Goal: Task Accomplishment & Management: Manage account settings

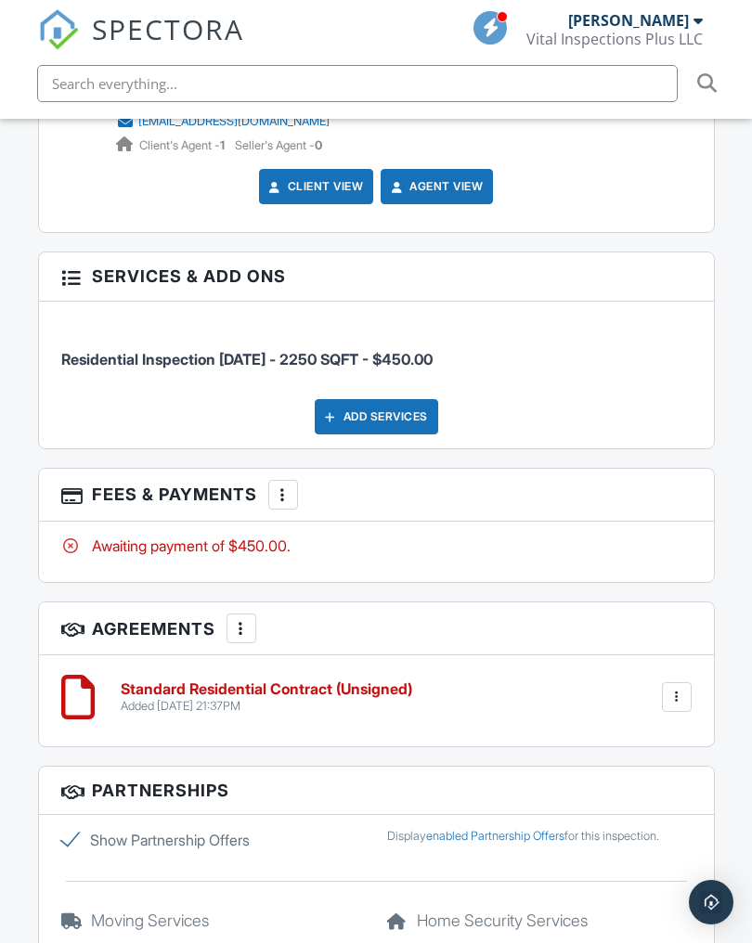
scroll to position [2529, 0]
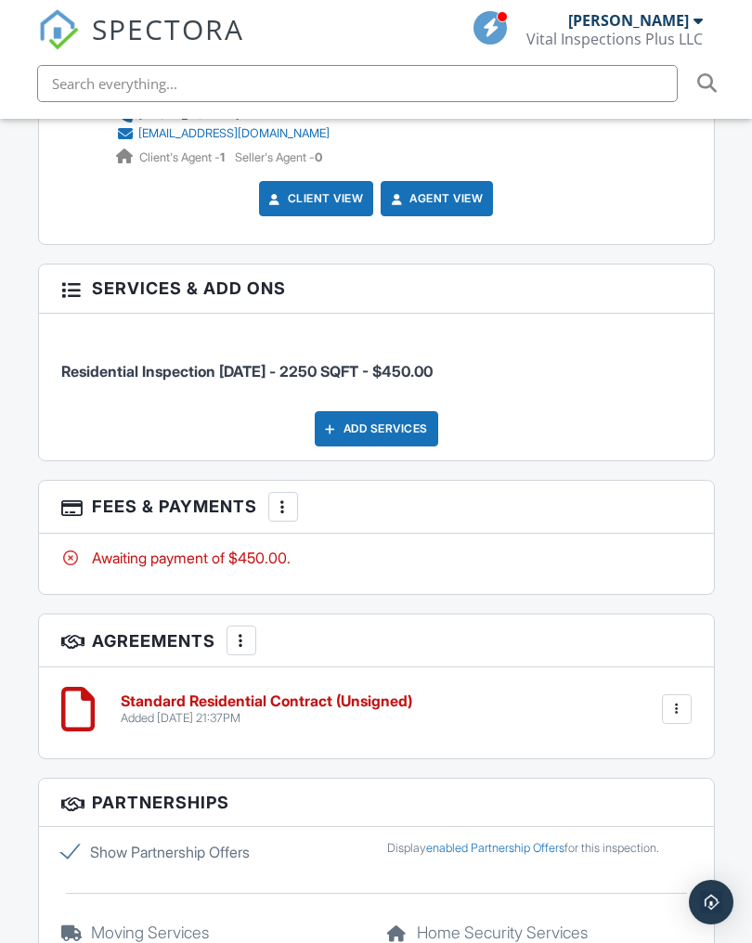
click at [675, 700] on div at bounding box center [676, 709] width 19 height 19
click at [636, 845] on li "Delete" at bounding box center [628, 853] width 106 height 46
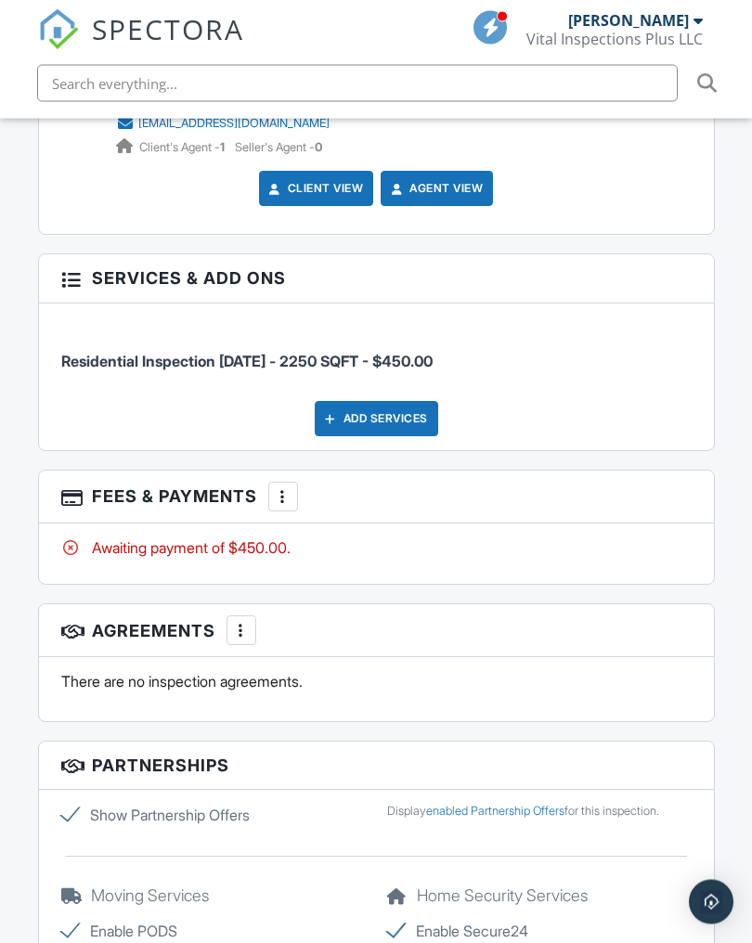
scroll to position [2540, 0]
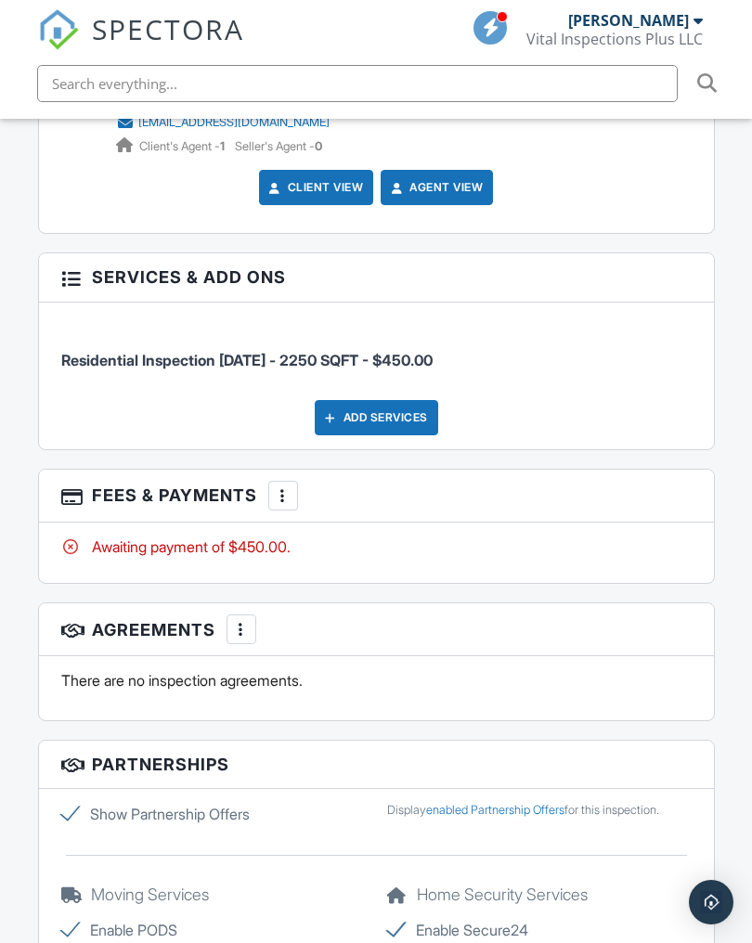
click at [413, 406] on div "Add Services" at bounding box center [376, 417] width 123 height 35
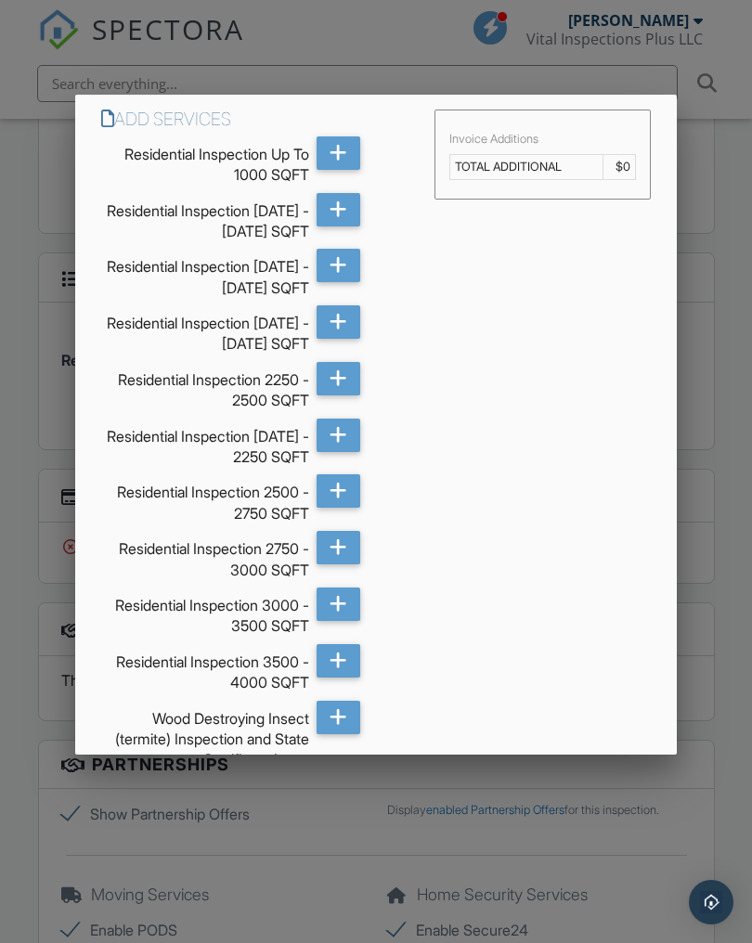
scroll to position [0, 0]
click at [720, 519] on div at bounding box center [376, 496] width 752 height 1179
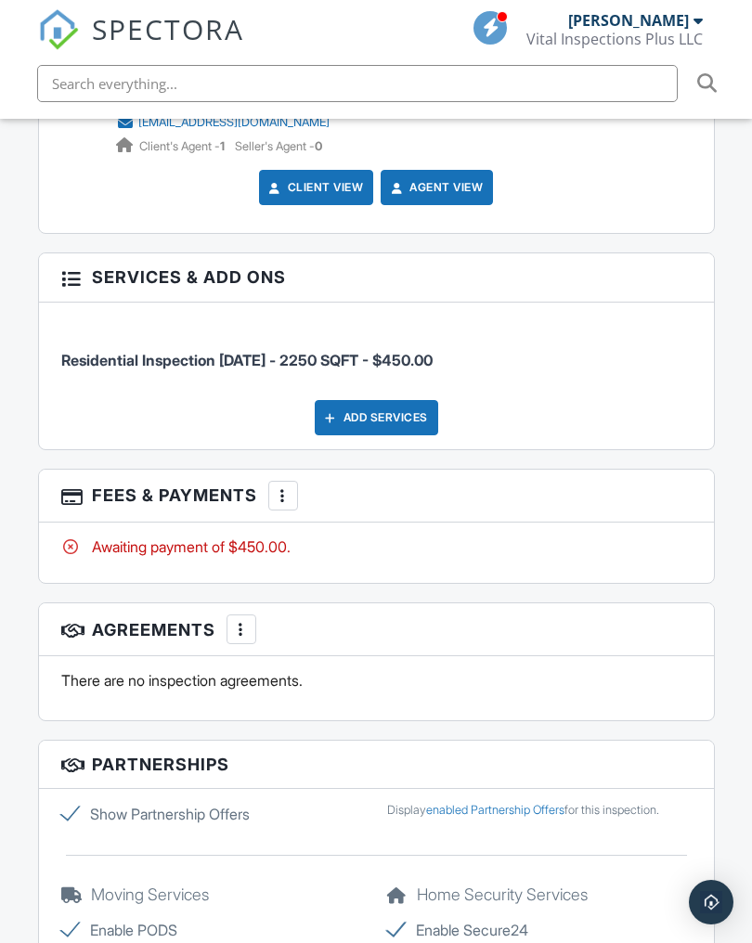
click at [281, 488] on div at bounding box center [283, 495] width 19 height 19
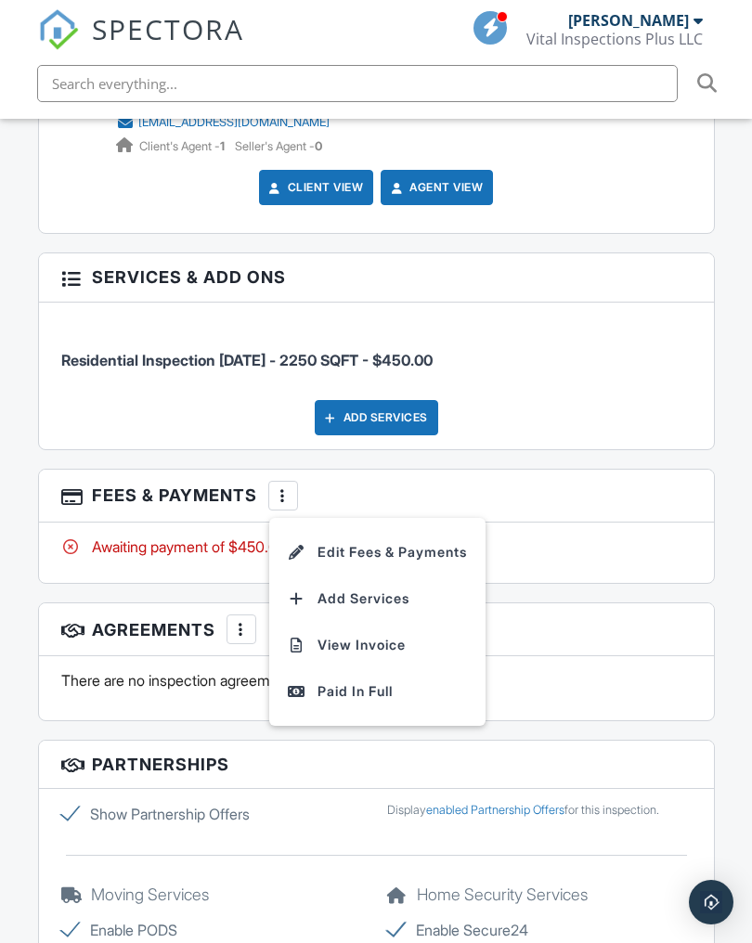
click at [420, 547] on li "Edit Fees & Payments" at bounding box center [377, 552] width 194 height 46
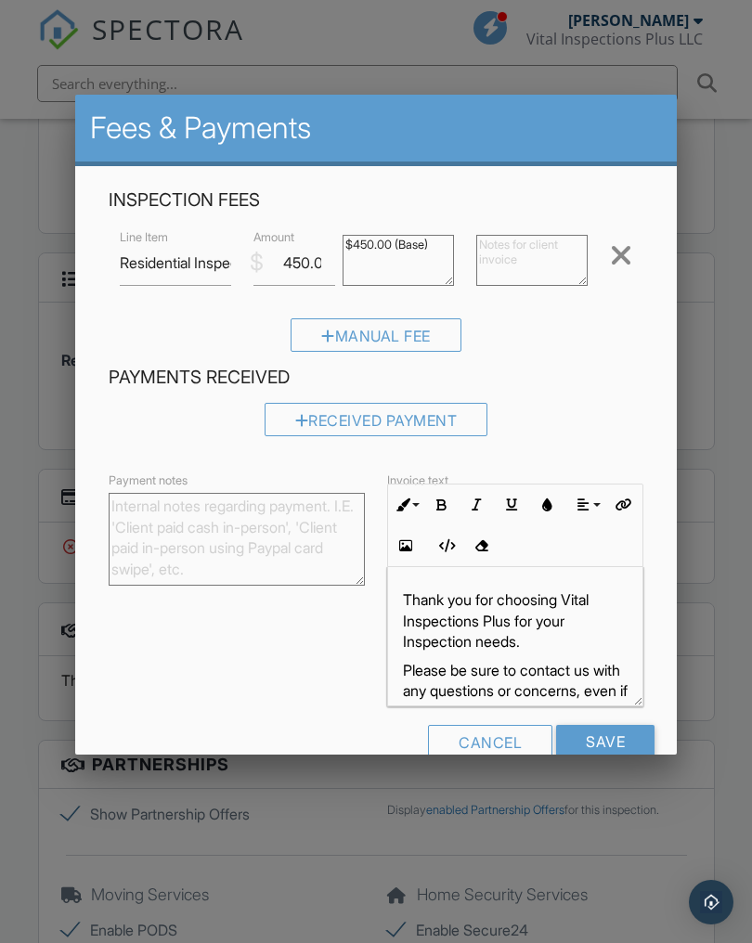
click at [510, 739] on div "Cancel" at bounding box center [490, 741] width 124 height 33
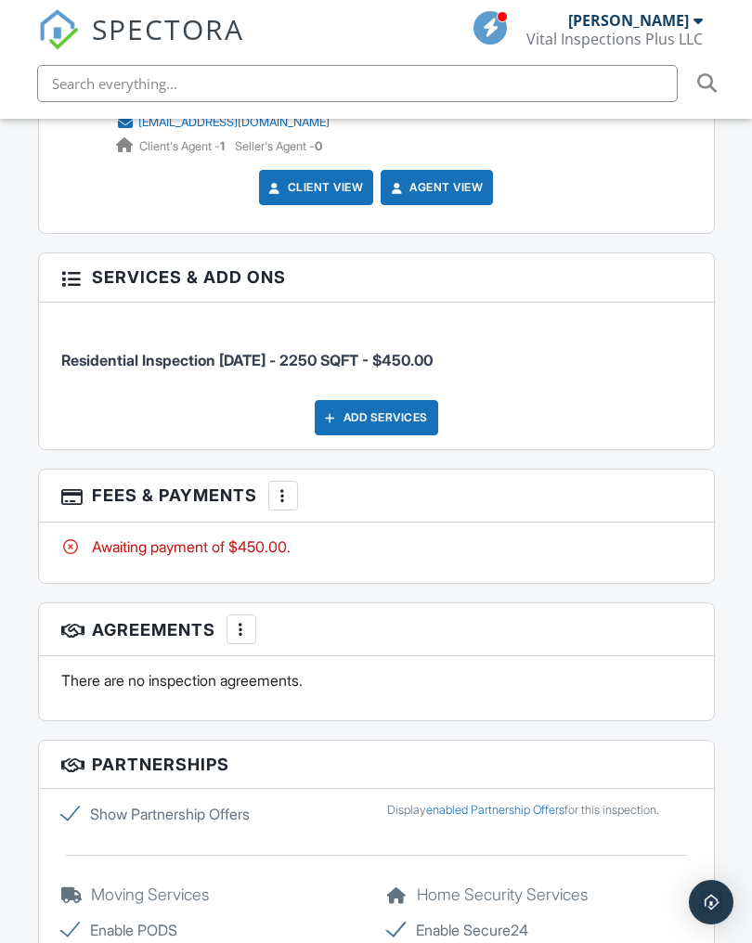
click at [283, 486] on div at bounding box center [283, 495] width 19 height 19
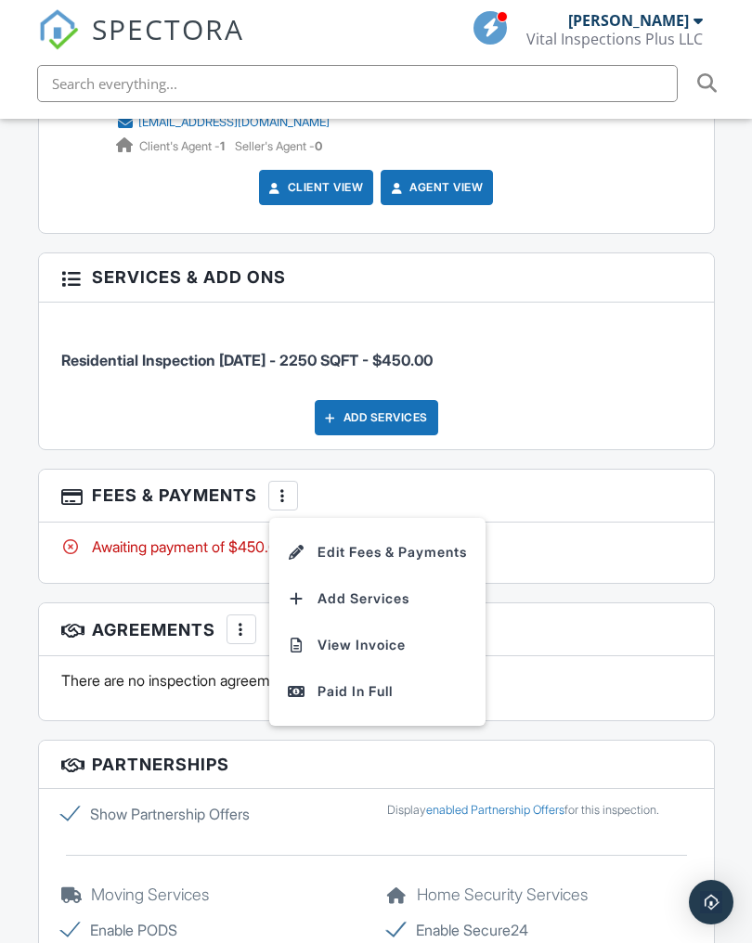
click at [426, 536] on li "Edit Fees & Payments" at bounding box center [377, 552] width 194 height 46
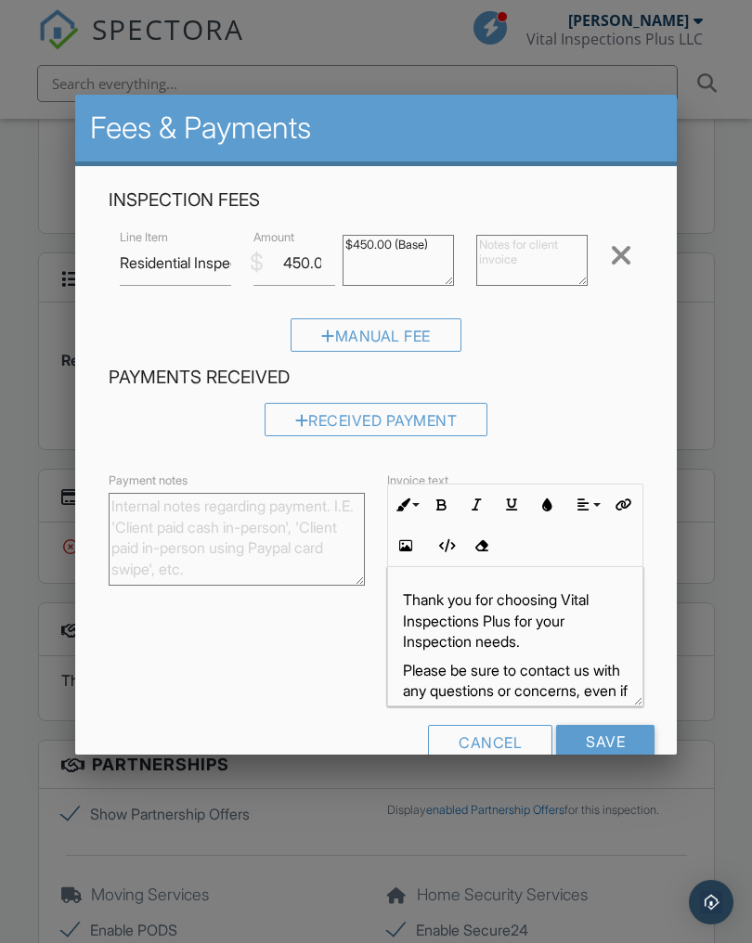
click at [627, 259] on div at bounding box center [621, 255] width 22 height 30
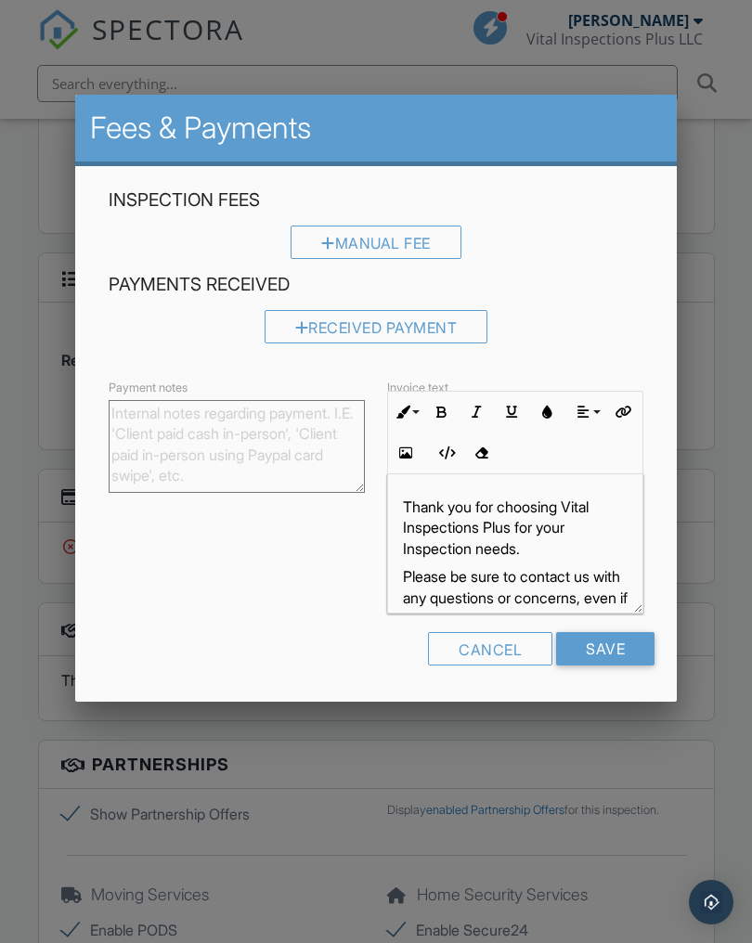
click at [603, 642] on input "Save" at bounding box center [605, 648] width 98 height 33
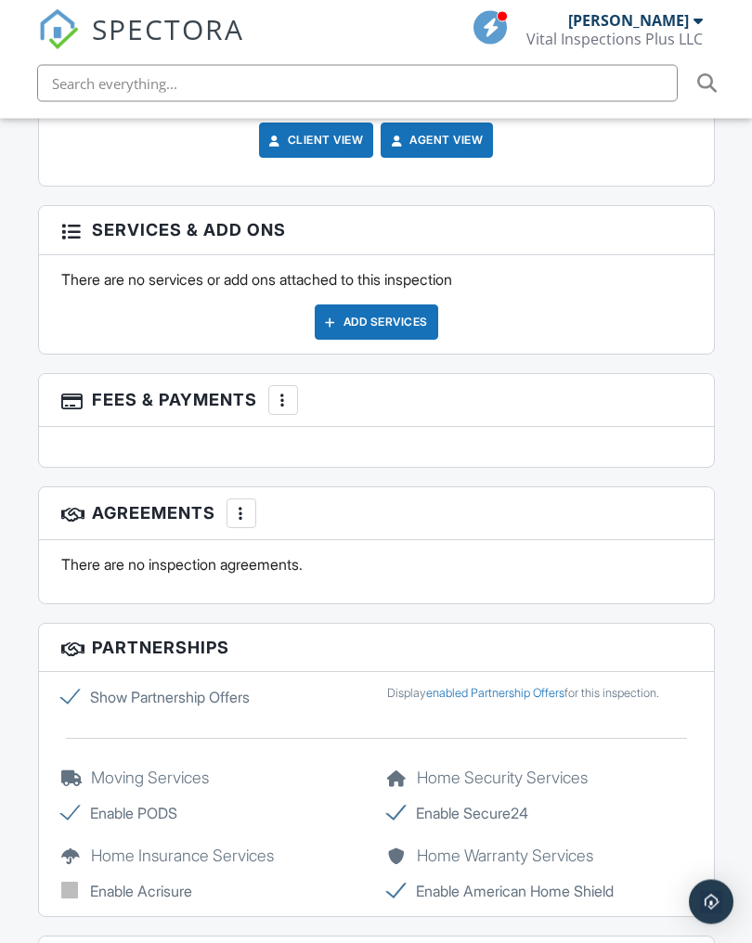
scroll to position [2591, 0]
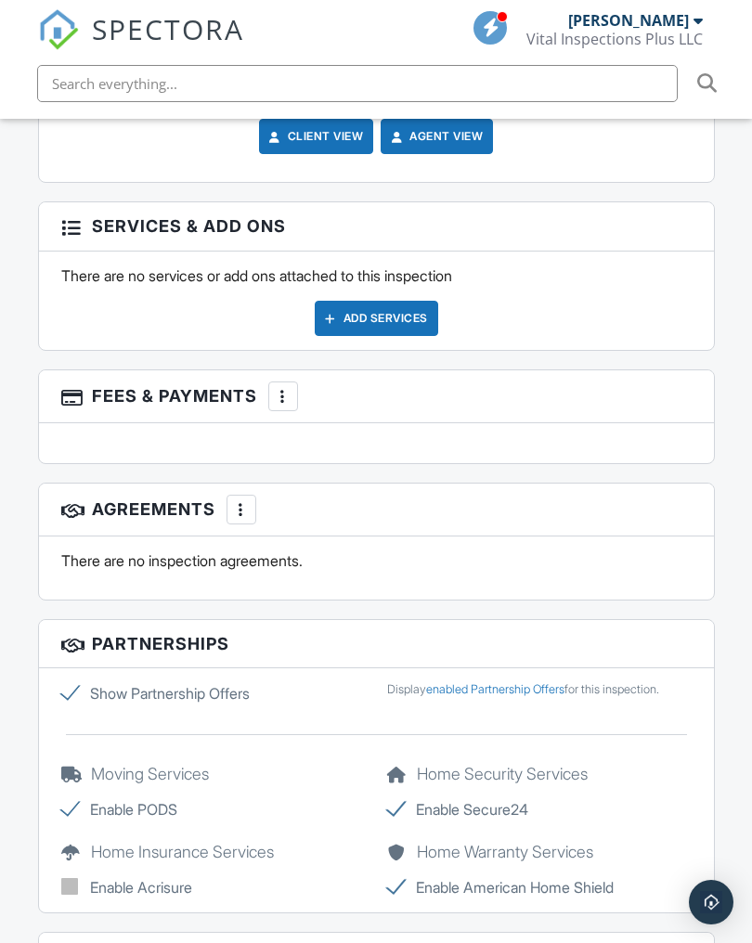
click at [286, 390] on div at bounding box center [283, 396] width 19 height 19
click at [429, 444] on li "Edit Fees & Payments" at bounding box center [377, 453] width 194 height 46
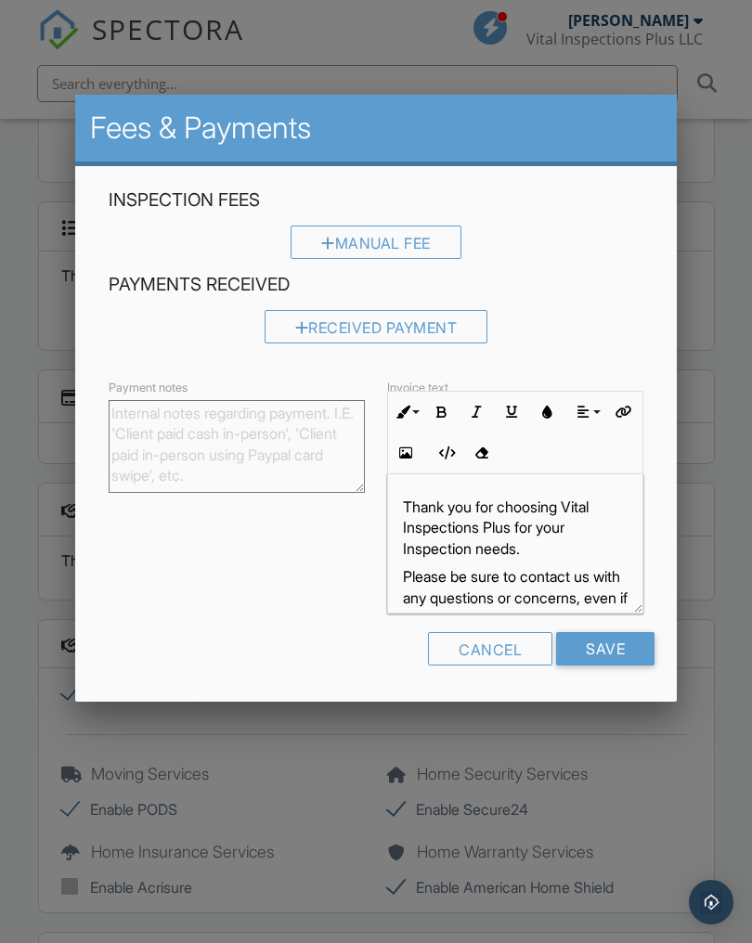
click at [506, 647] on div "Cancel" at bounding box center [490, 648] width 124 height 33
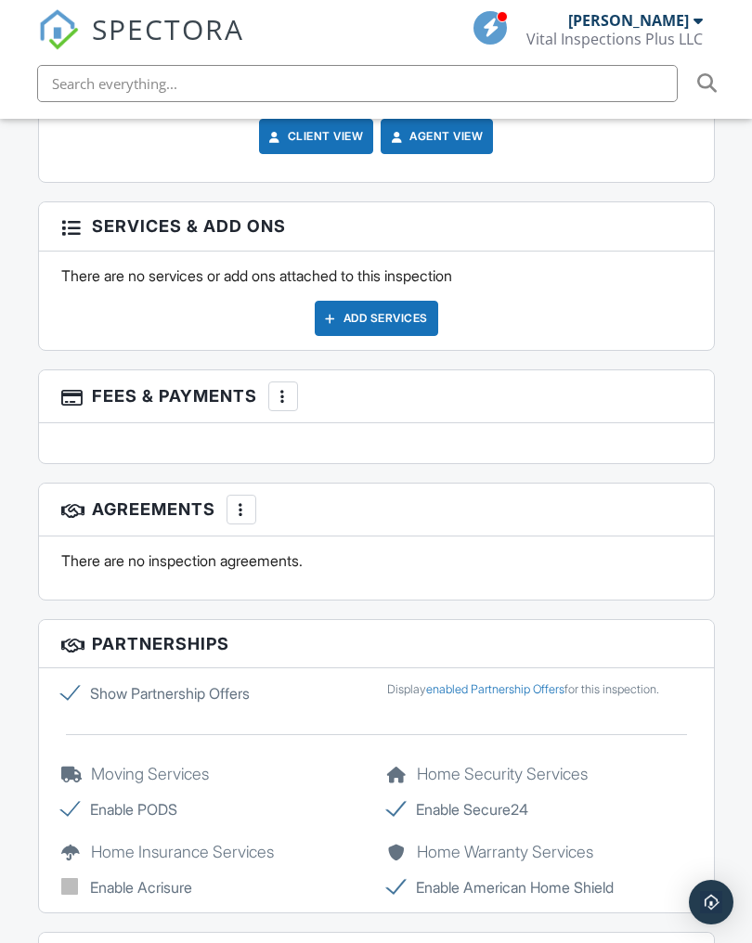
click at [413, 301] on div "Add Services" at bounding box center [376, 318] width 123 height 35
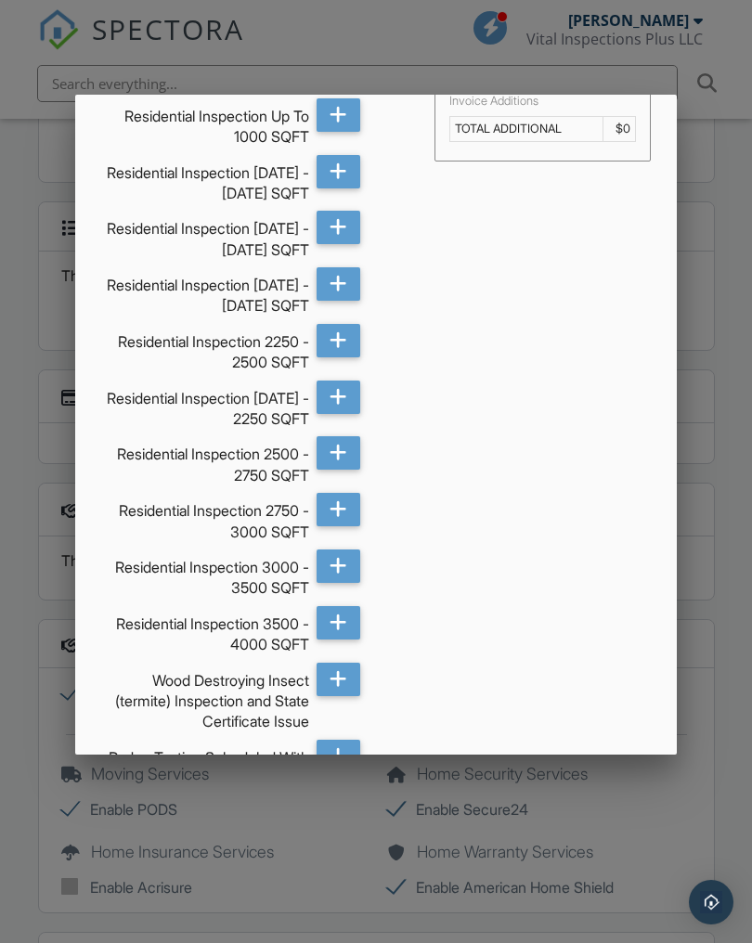
scroll to position [33, 0]
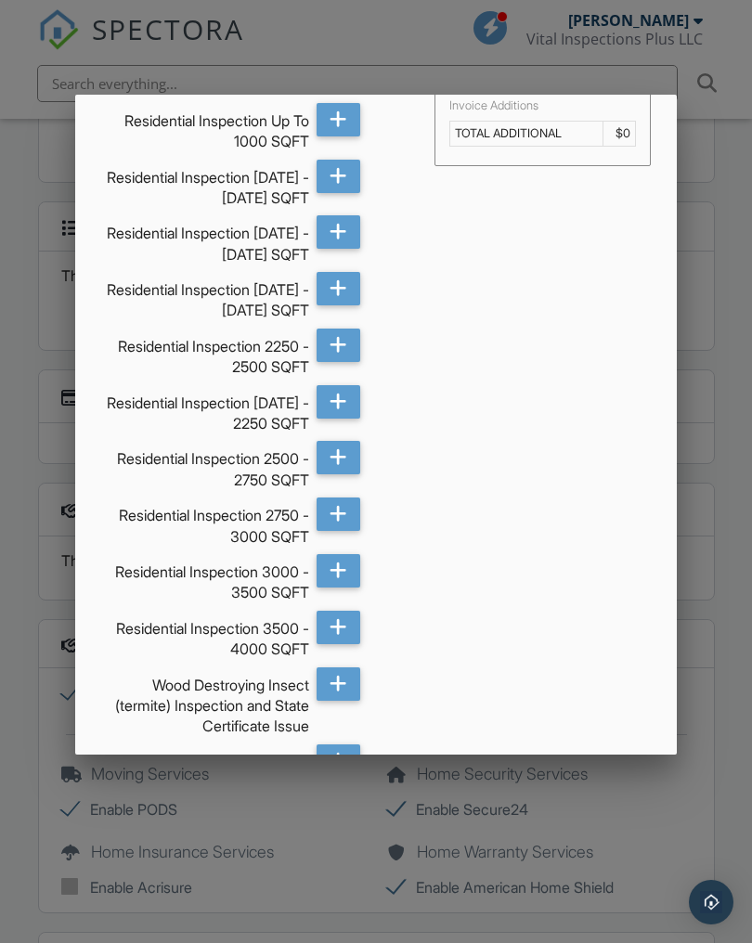
click at [263, 403] on div "Residential Inspection 2000 - 2250 SQFT" at bounding box center [205, 409] width 208 height 49
click at [342, 405] on icon at bounding box center [338, 401] width 18 height 33
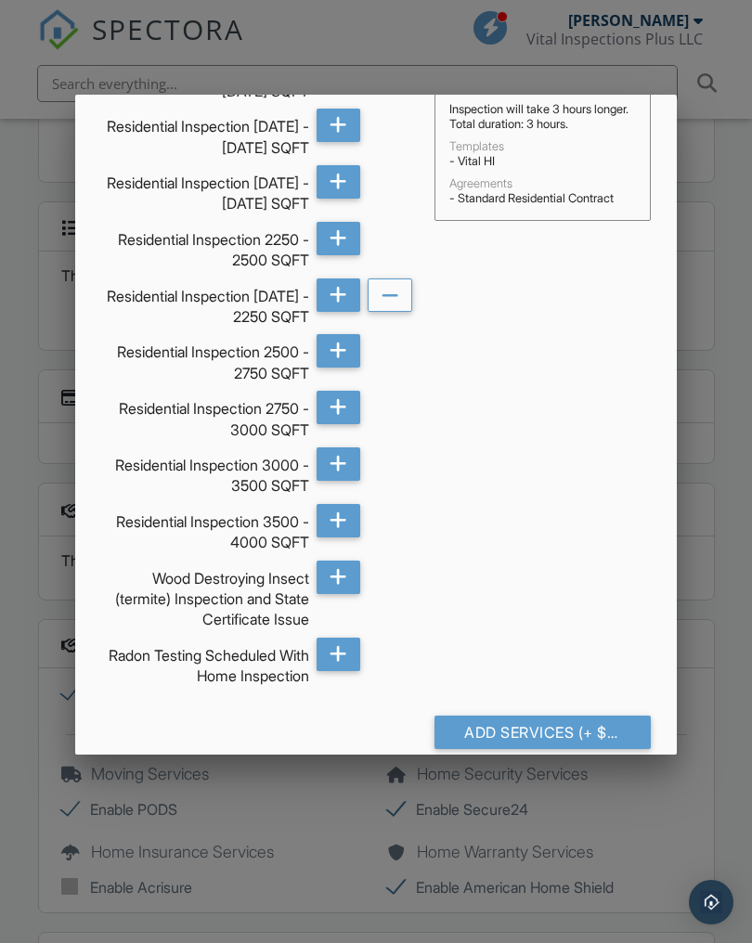
scroll to position [138, 0]
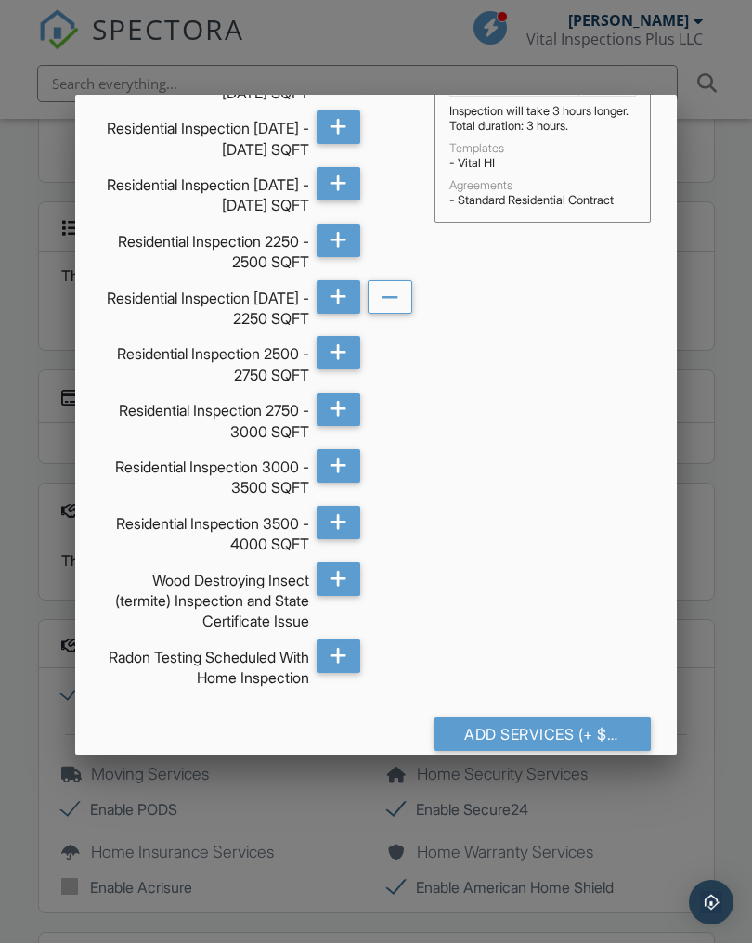
click at [545, 727] on div "Add Services (+ $450.0)" at bounding box center [542, 733] width 216 height 33
click at [523, 730] on div "Add Services (+ $450.0)" at bounding box center [542, 733] width 216 height 33
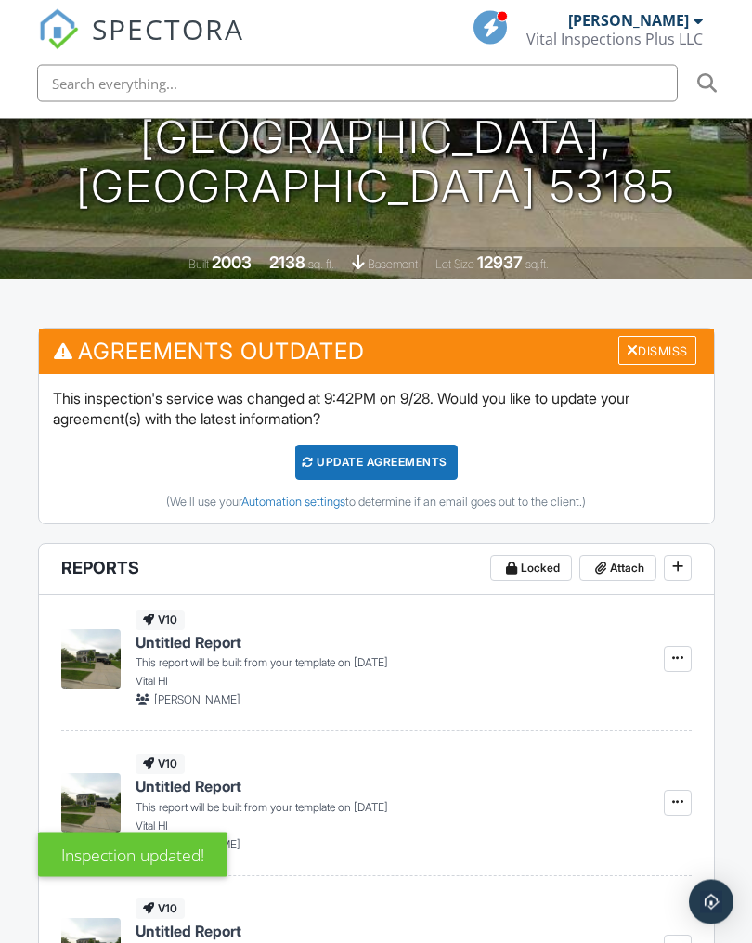
scroll to position [430, 0]
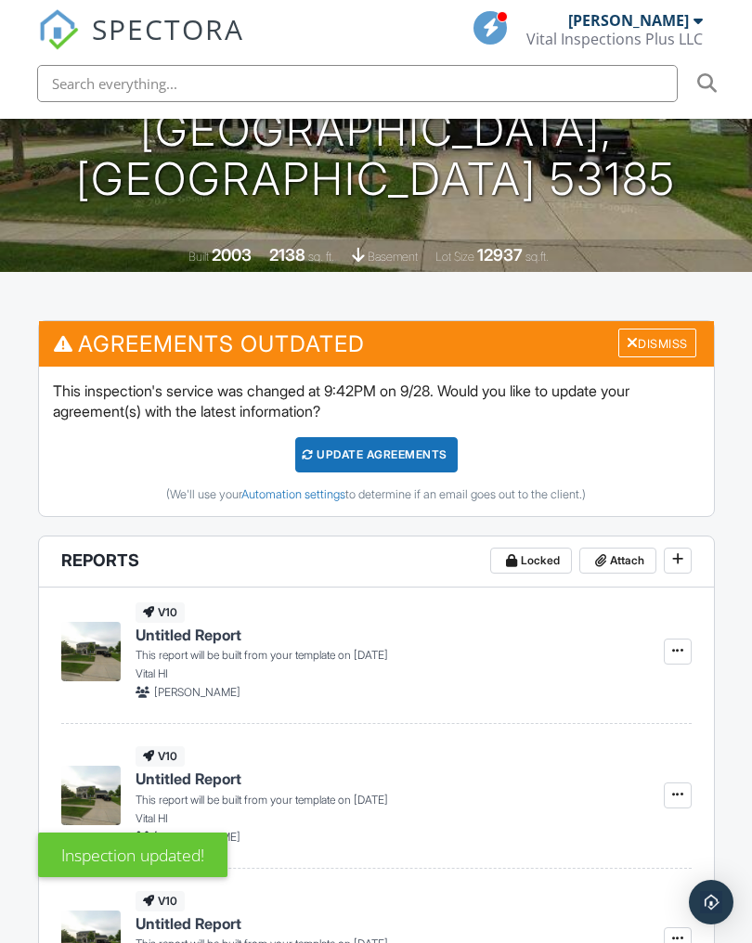
click at [429, 459] on div "Update Agreements" at bounding box center [376, 454] width 162 height 35
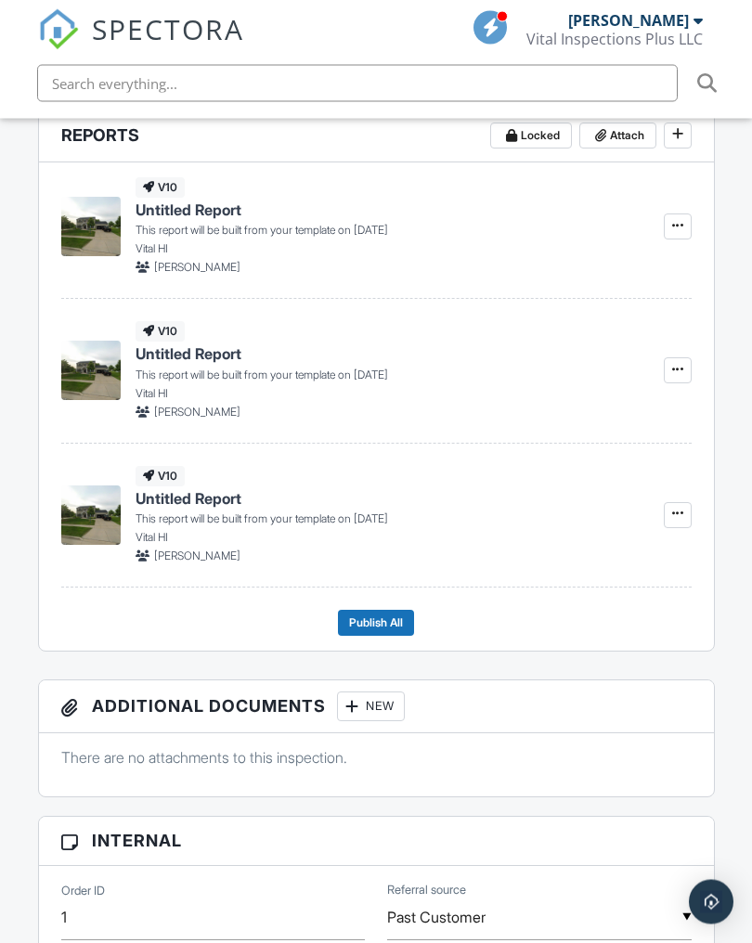
scroll to position [641, 0]
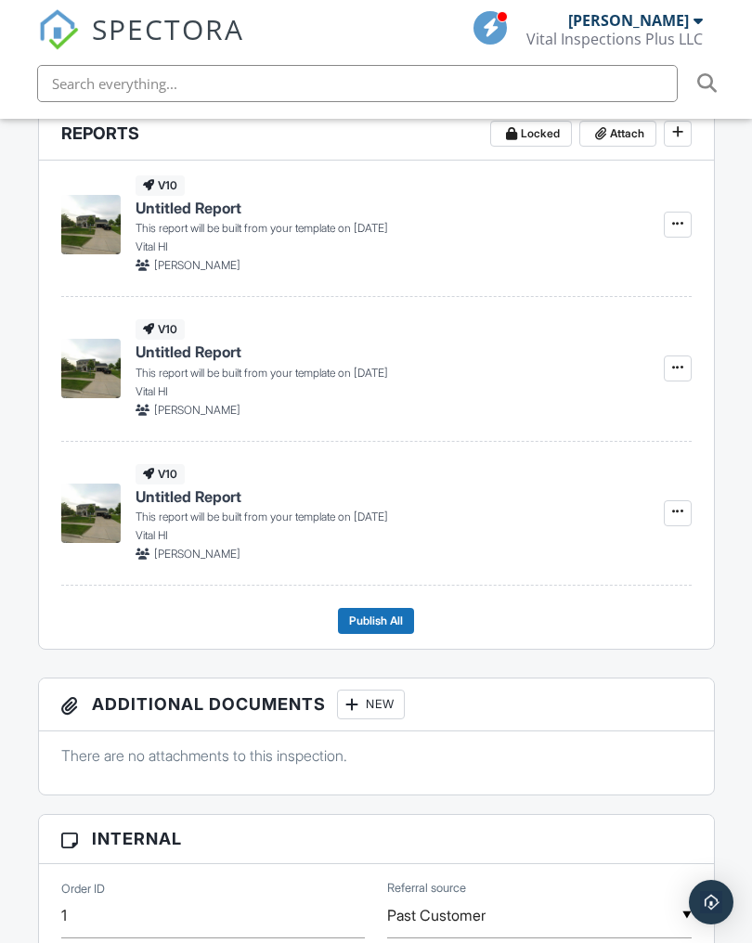
click at [686, 506] on span at bounding box center [677, 511] width 19 height 19
click at [603, 602] on span "Delete Report" at bounding box center [568, 604] width 82 height 19
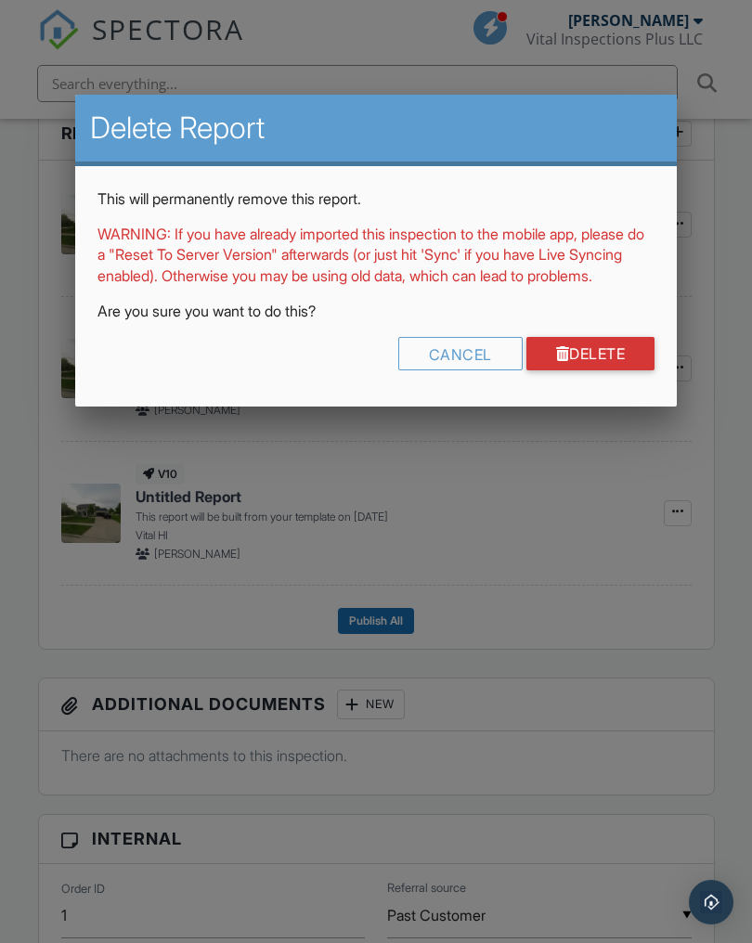
click at [627, 365] on link "Delete" at bounding box center [590, 353] width 129 height 33
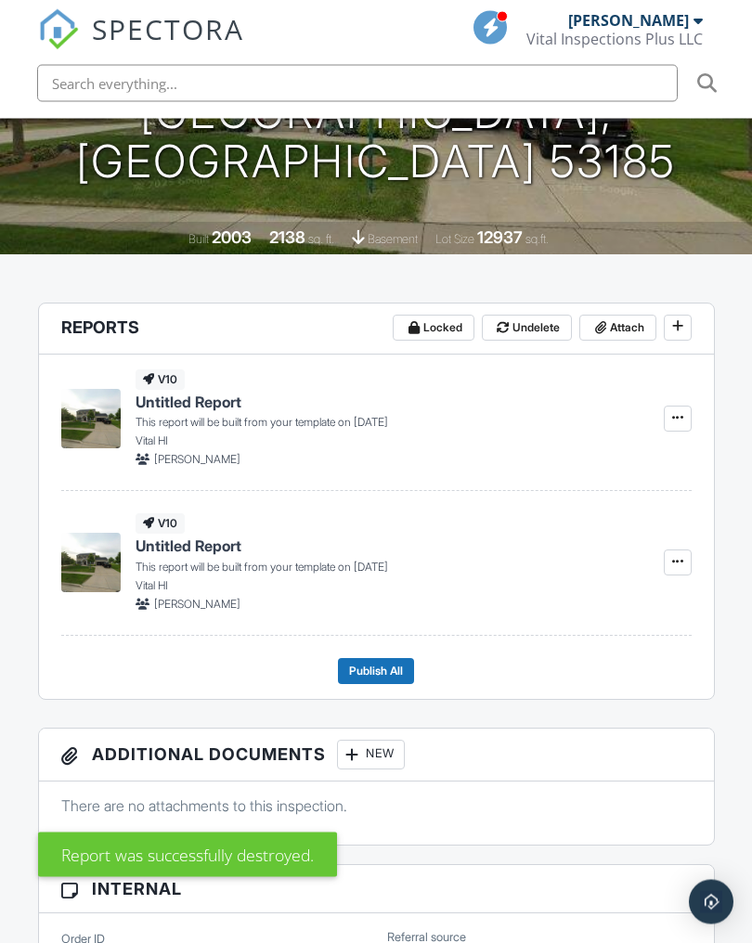
click at [687, 555] on button at bounding box center [678, 563] width 28 height 26
click at [587, 648] on span "Delete Report" at bounding box center [568, 654] width 82 height 19
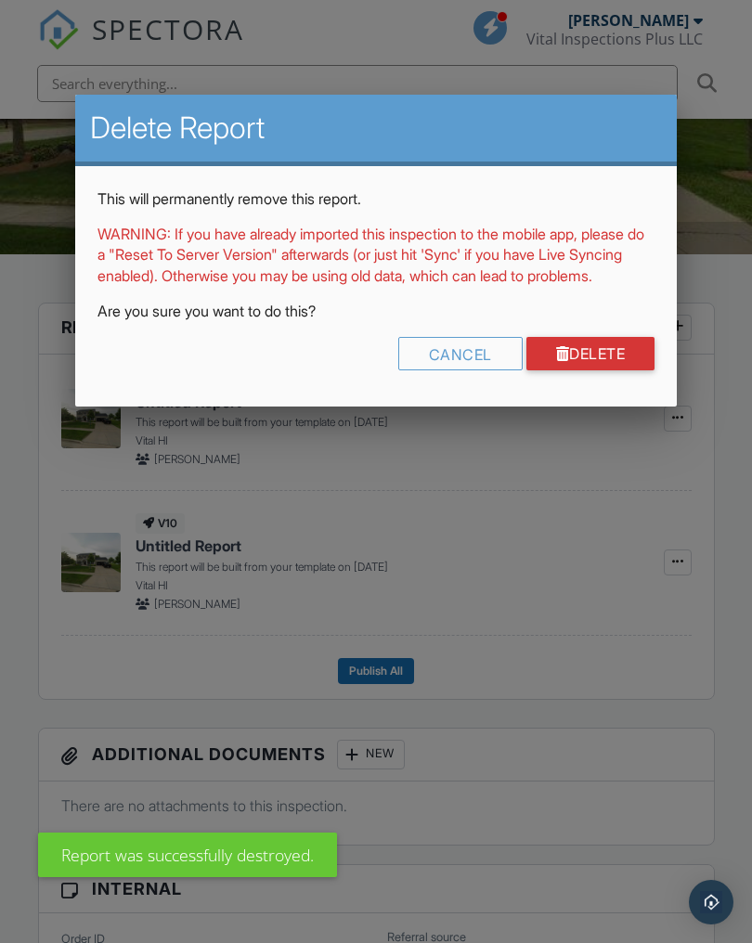
click at [635, 370] on link "Delete" at bounding box center [590, 353] width 129 height 33
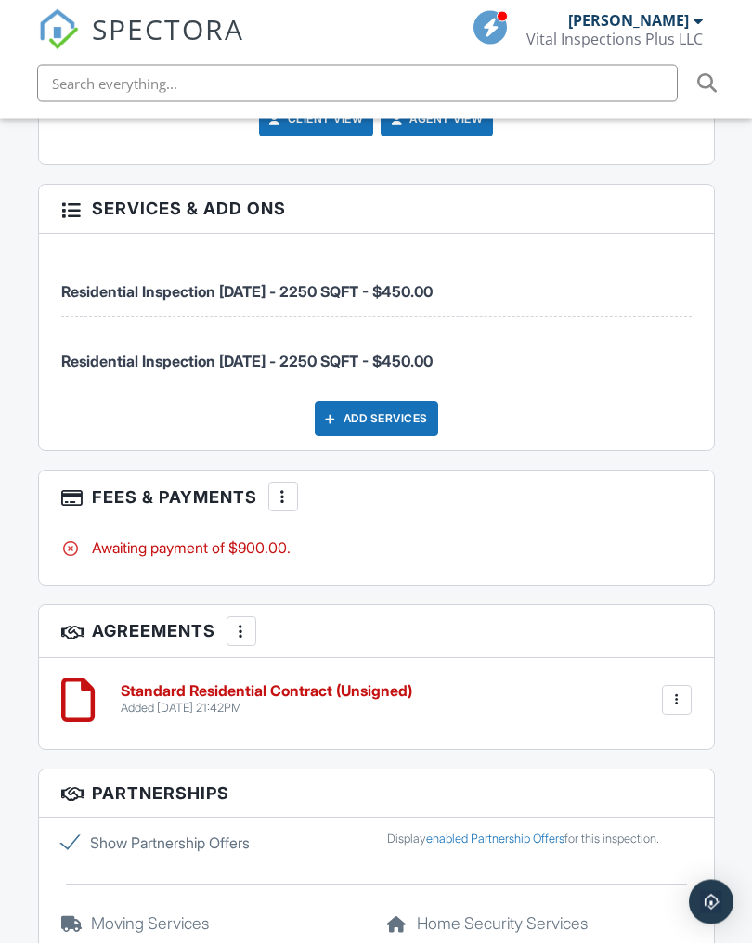
scroll to position [2609, 0]
click at [290, 487] on div at bounding box center [283, 496] width 19 height 19
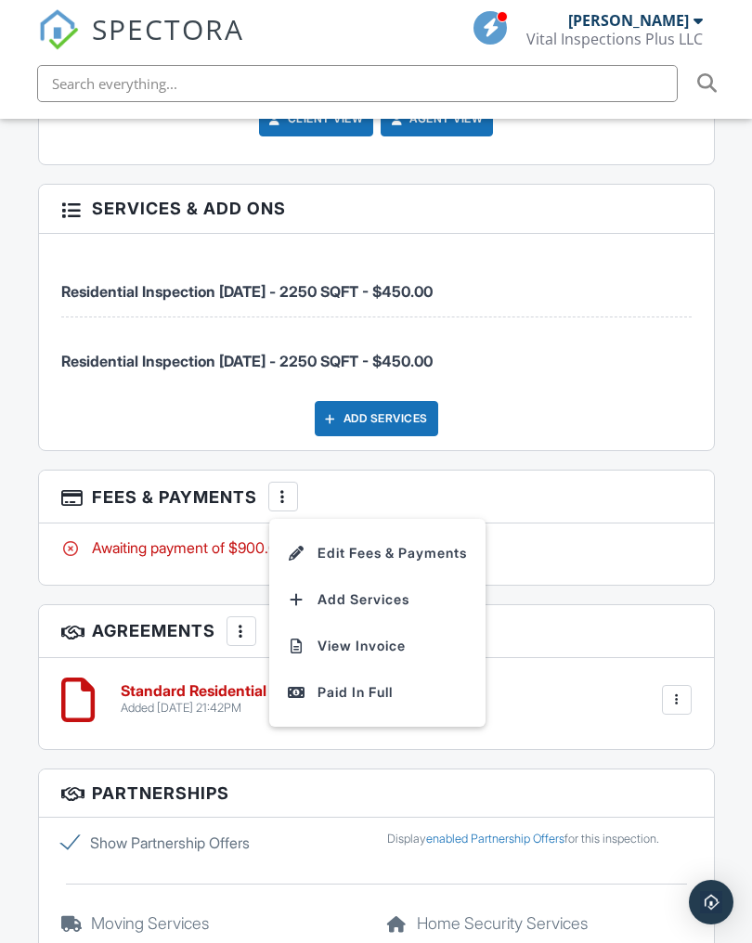
click at [455, 547] on li "Edit Fees & Payments" at bounding box center [377, 553] width 194 height 46
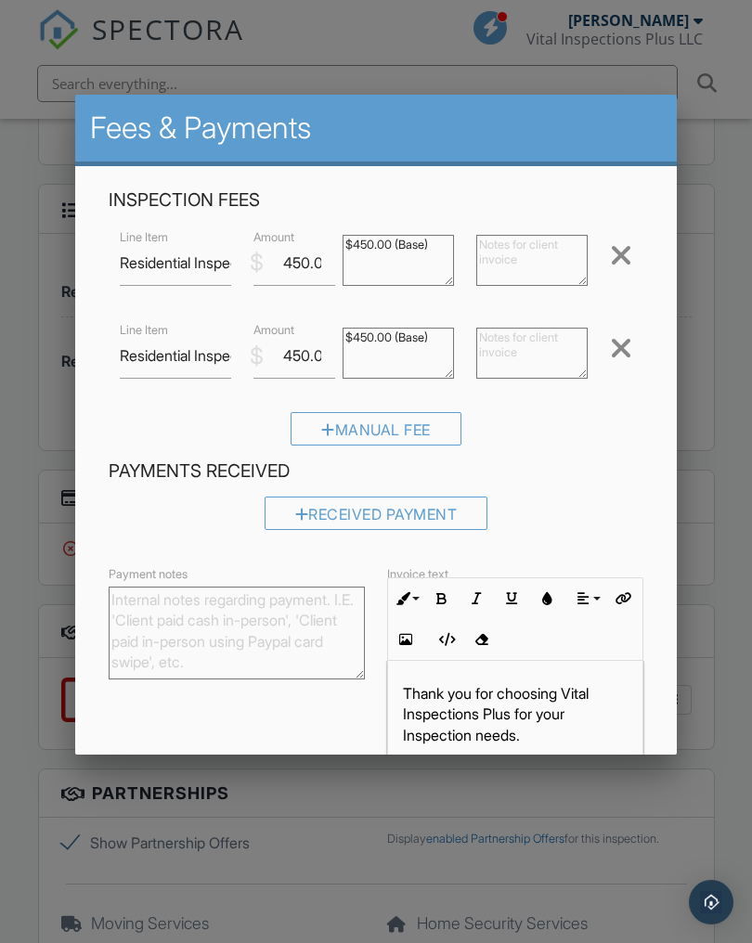
click at [623, 346] on div at bounding box center [621, 348] width 22 height 30
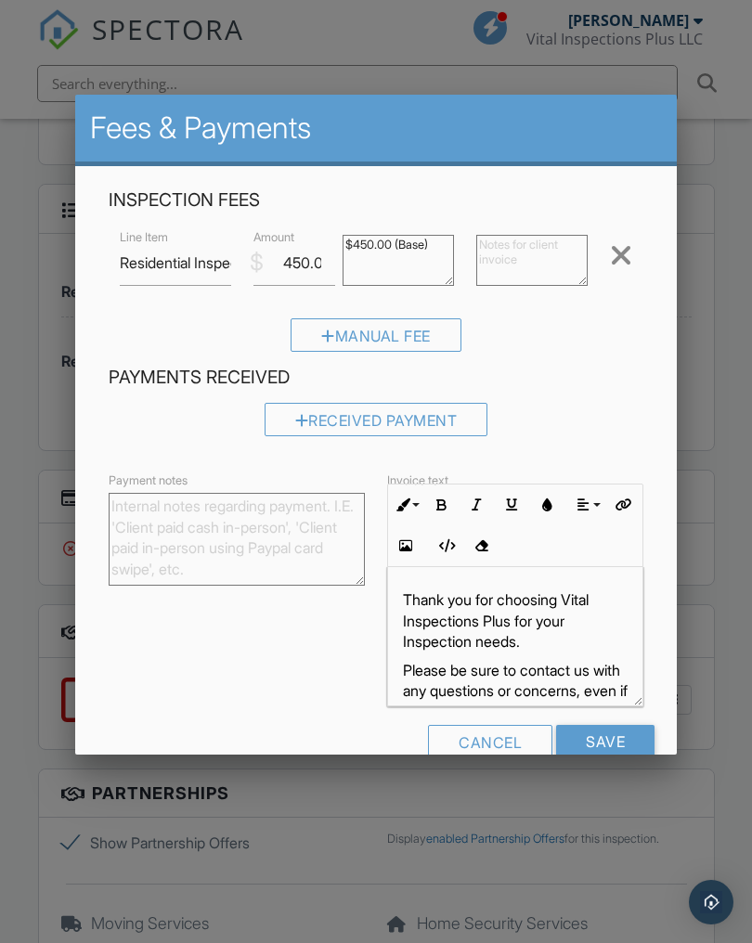
click at [419, 340] on div "Manual Fee" at bounding box center [376, 334] width 171 height 33
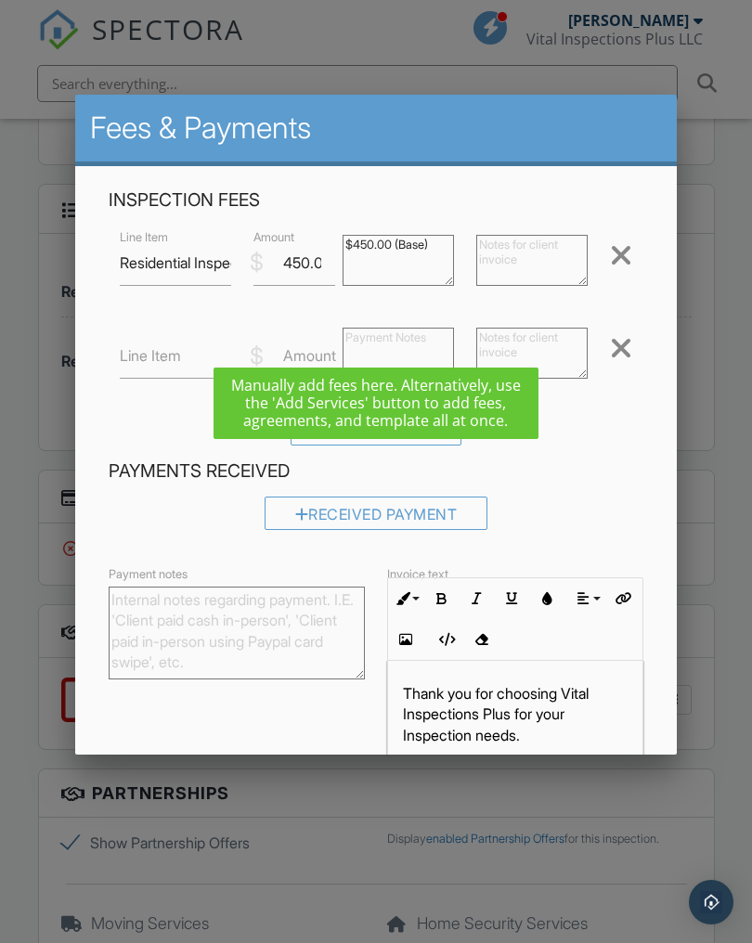
click at [164, 354] on label "Line Item" at bounding box center [150, 355] width 61 height 20
click at [164, 354] on input "Line Item" at bounding box center [175, 355] width 111 height 45
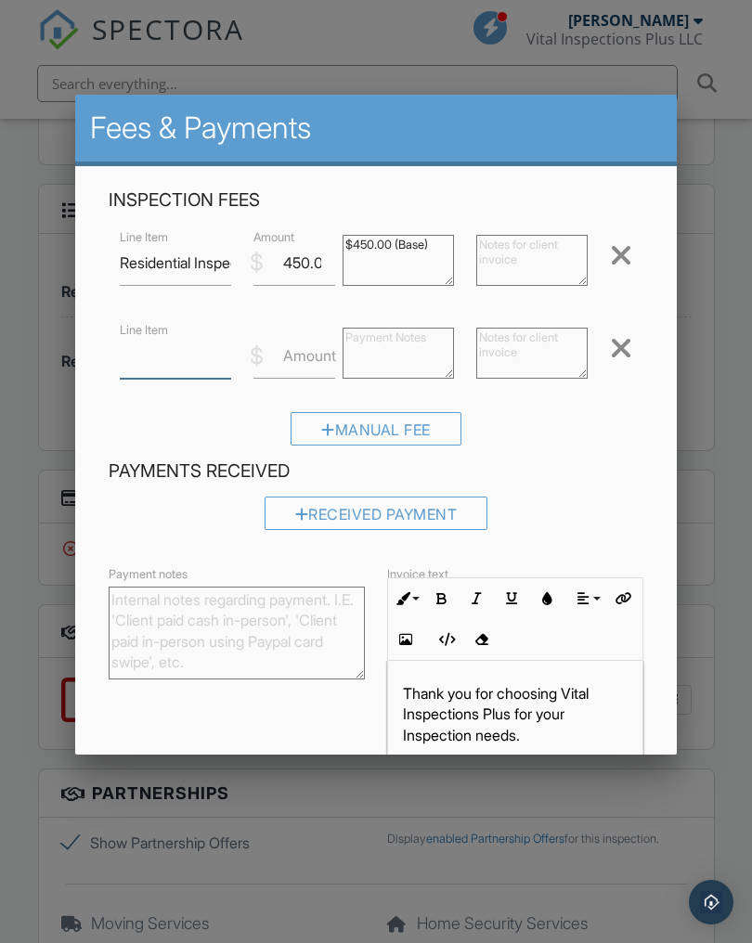
click at [230, 349] on input "Line Item" at bounding box center [175, 355] width 111 height 45
click at [231, 355] on input "Line Item" at bounding box center [175, 355] width 111 height 45
type input "Loyalty discount"
click at [406, 358] on textarea at bounding box center [397, 353] width 111 height 51
type textarea "-50"
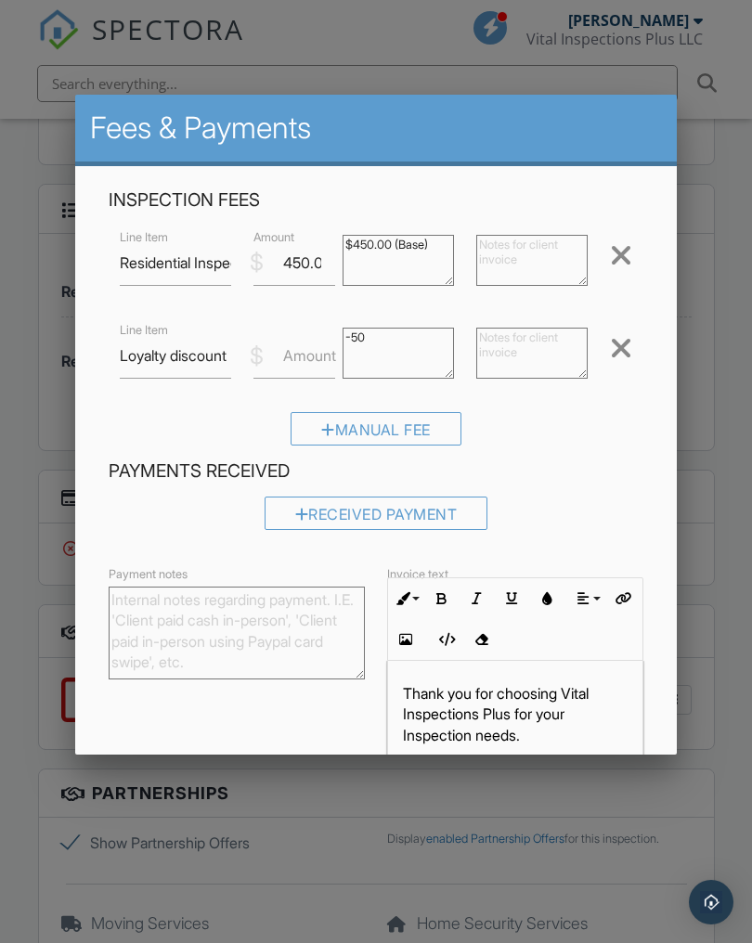
click at [702, 508] on div at bounding box center [376, 496] width 752 height 1179
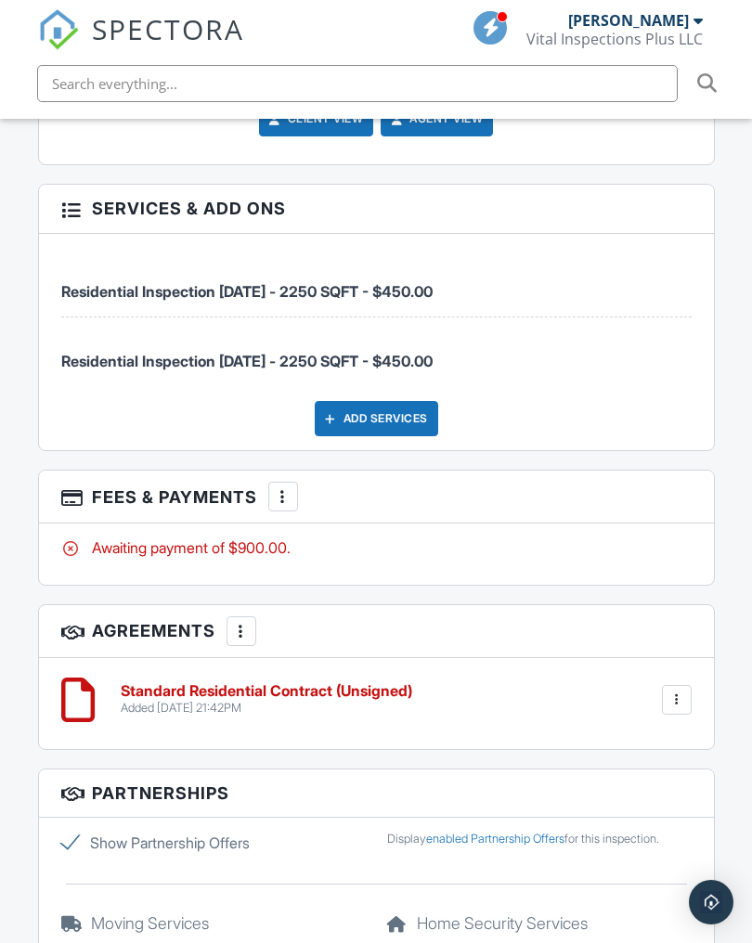
click at [294, 497] on div "More" at bounding box center [283, 497] width 30 height 30
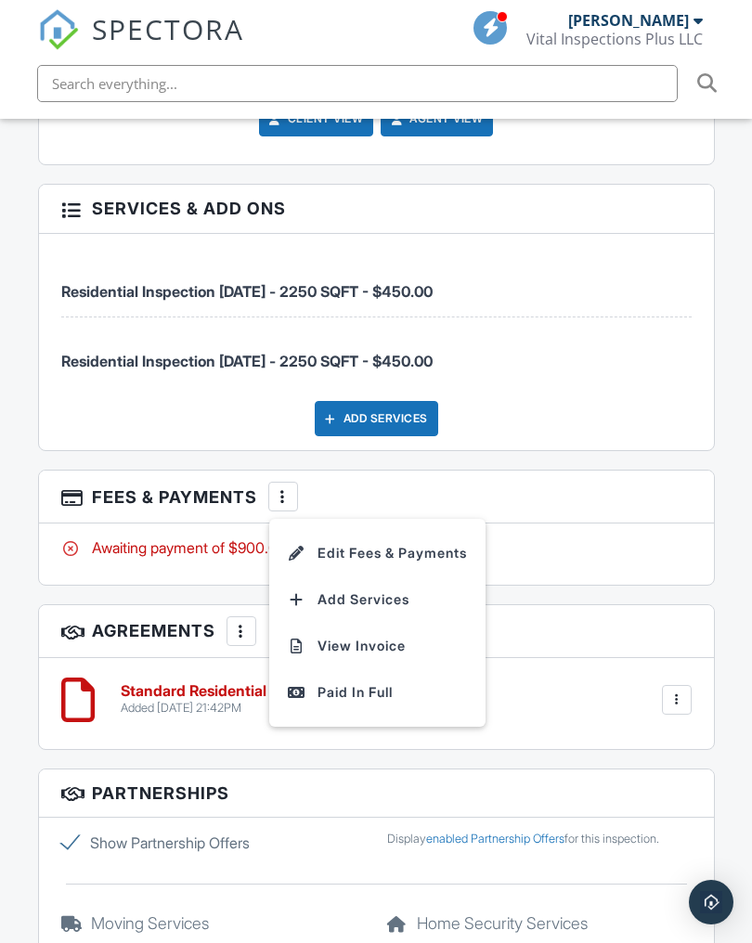
click at [438, 540] on li "Edit Fees & Payments" at bounding box center [377, 553] width 194 height 46
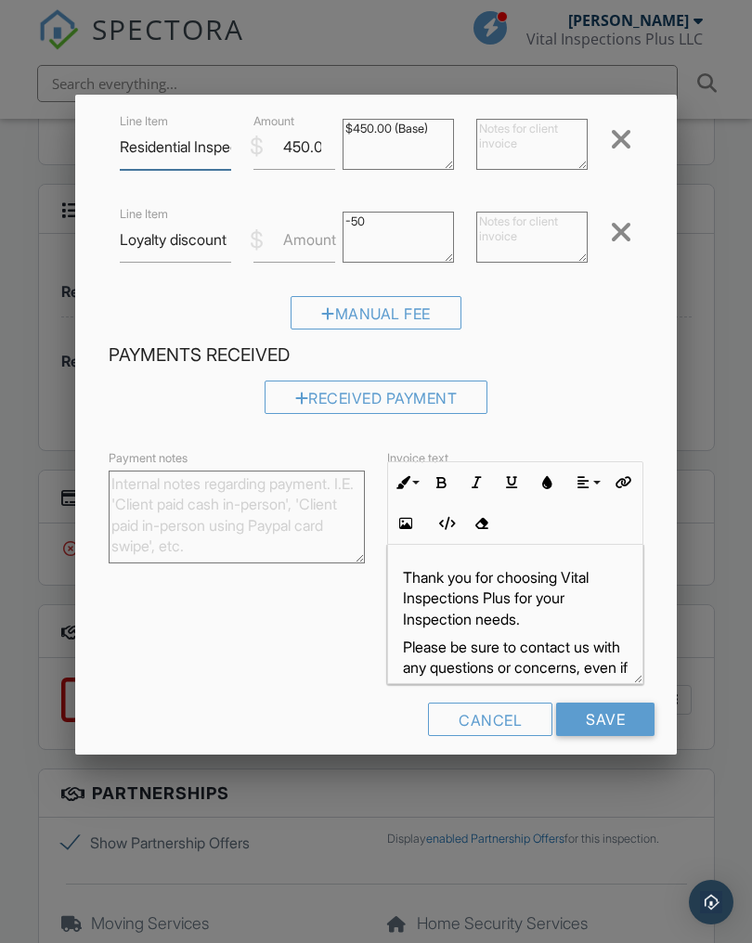
scroll to position [115, 0]
click at [625, 716] on input "Save" at bounding box center [605, 720] width 98 height 33
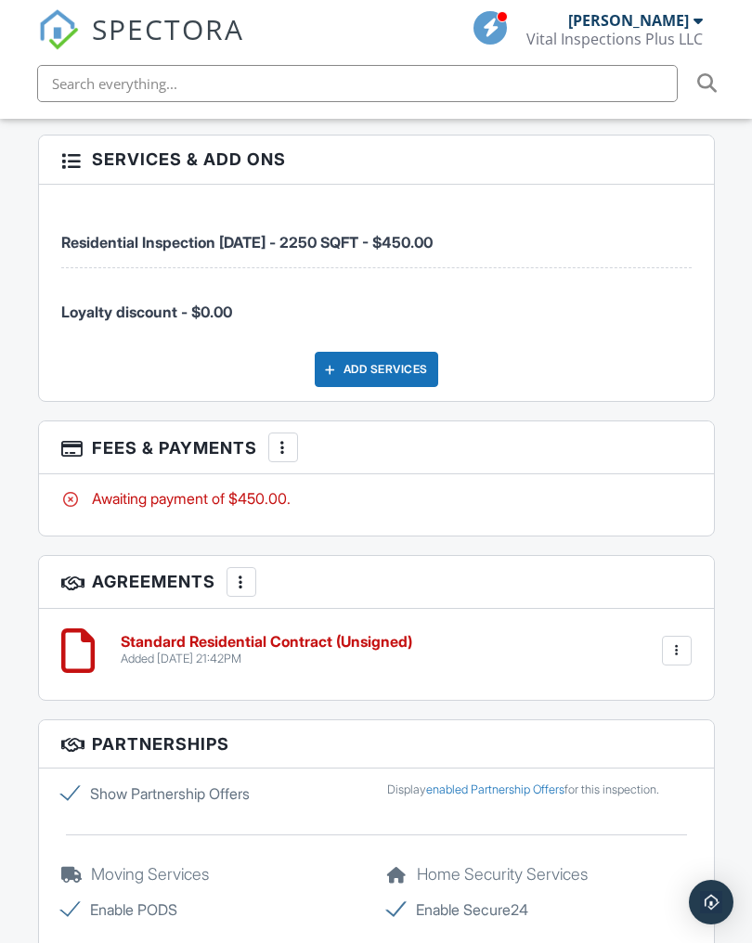
scroll to position [2872, 0]
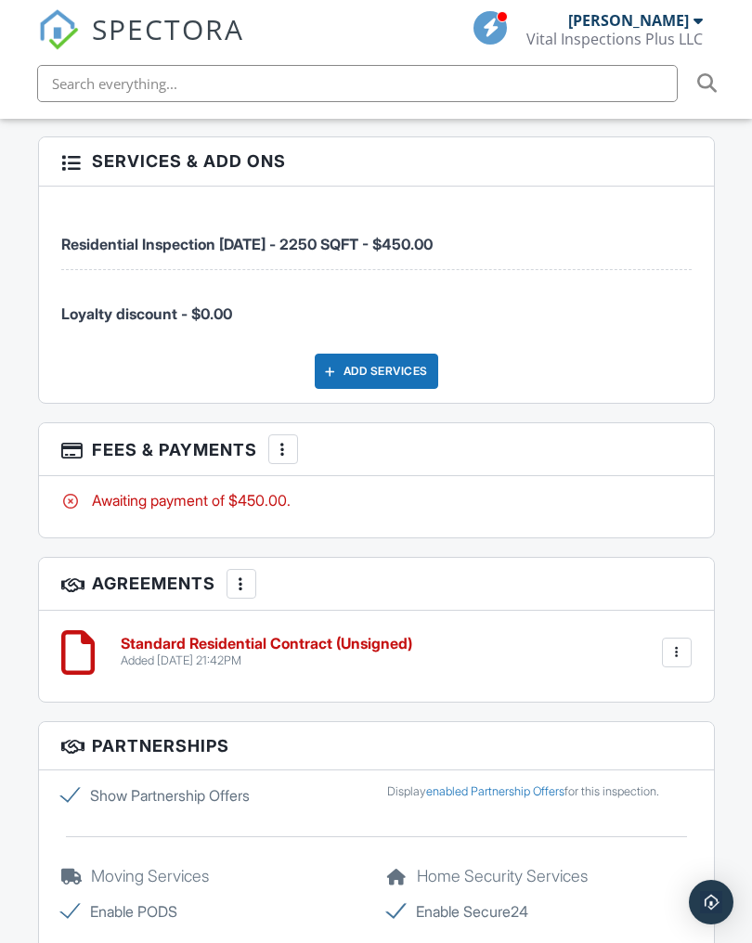
click at [214, 306] on span "Loyalty discount - $0.00" at bounding box center [146, 313] width 171 height 19
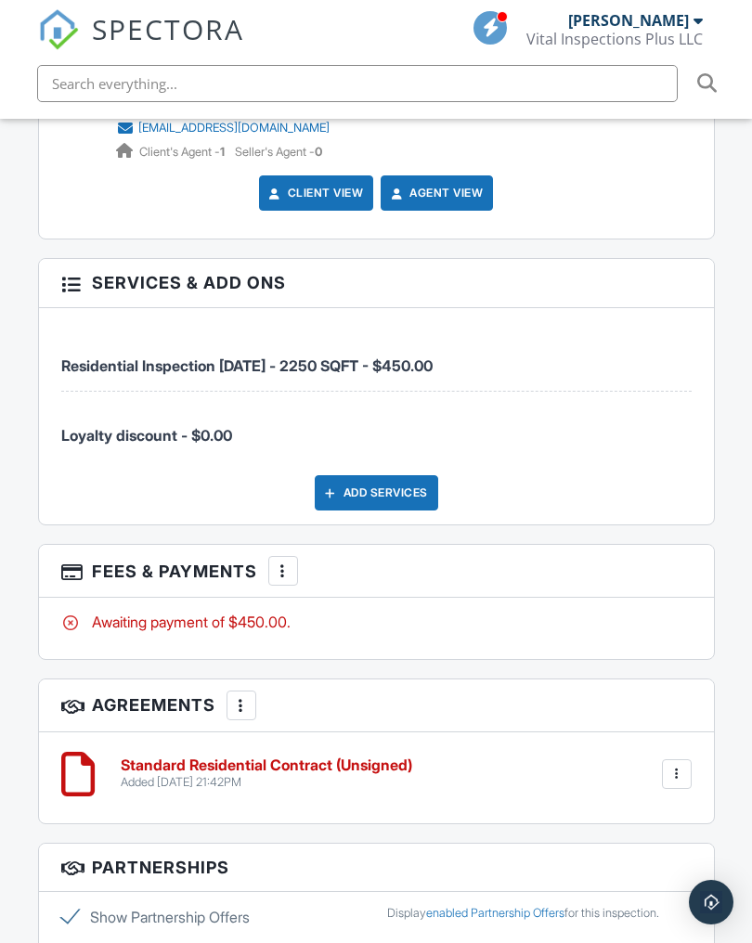
scroll to position [2747, 0]
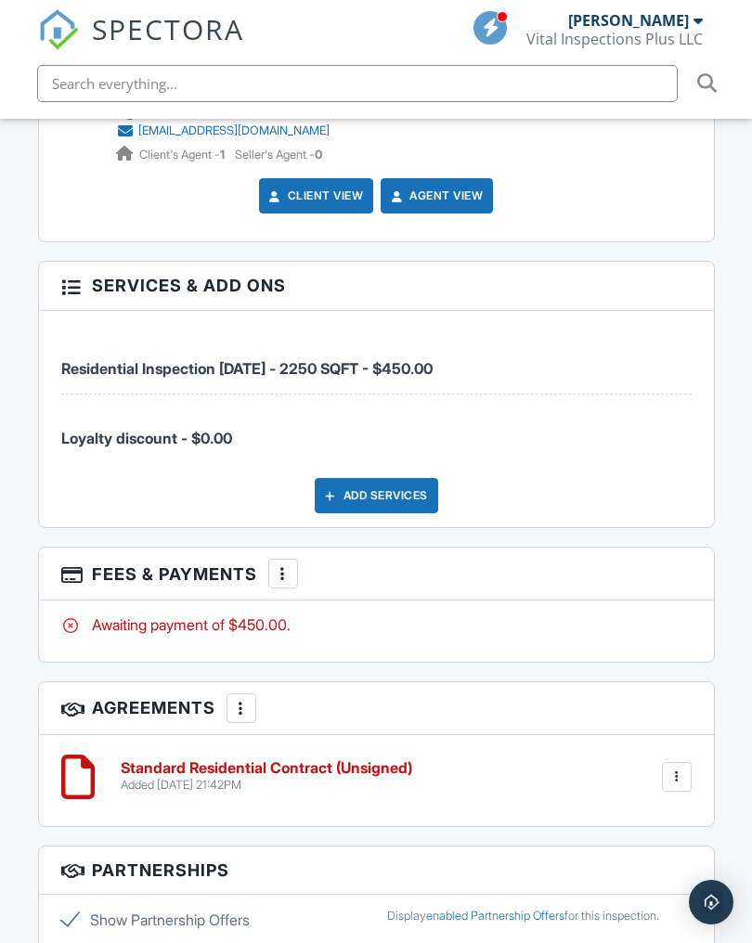
click at [395, 480] on div "Add Services" at bounding box center [376, 495] width 123 height 35
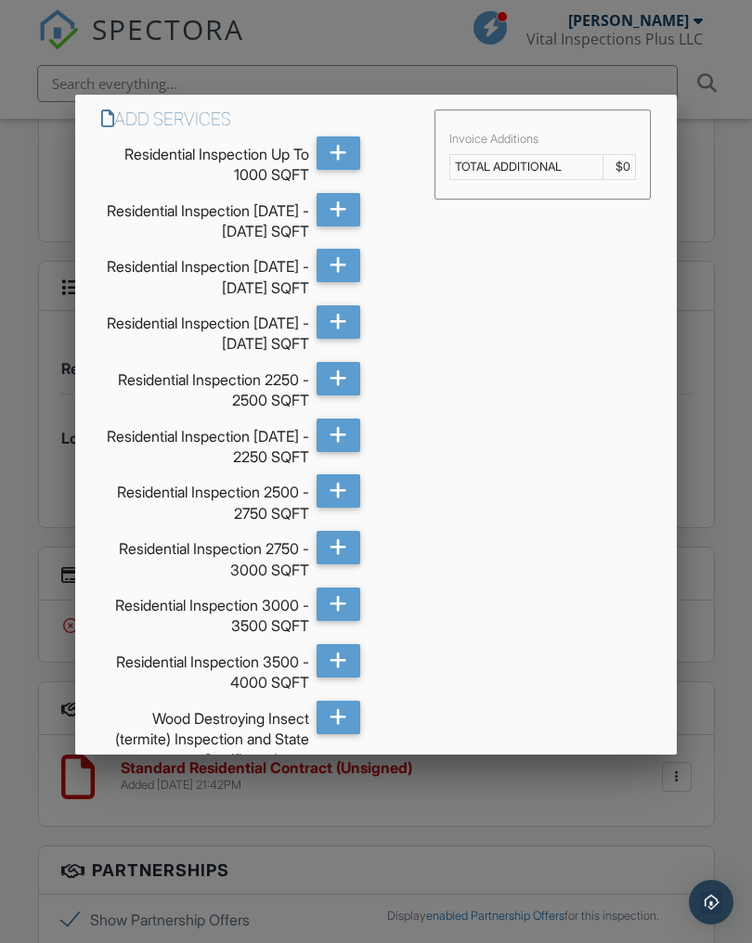
scroll to position [0, 0]
click at [704, 278] on div at bounding box center [376, 496] width 752 height 1179
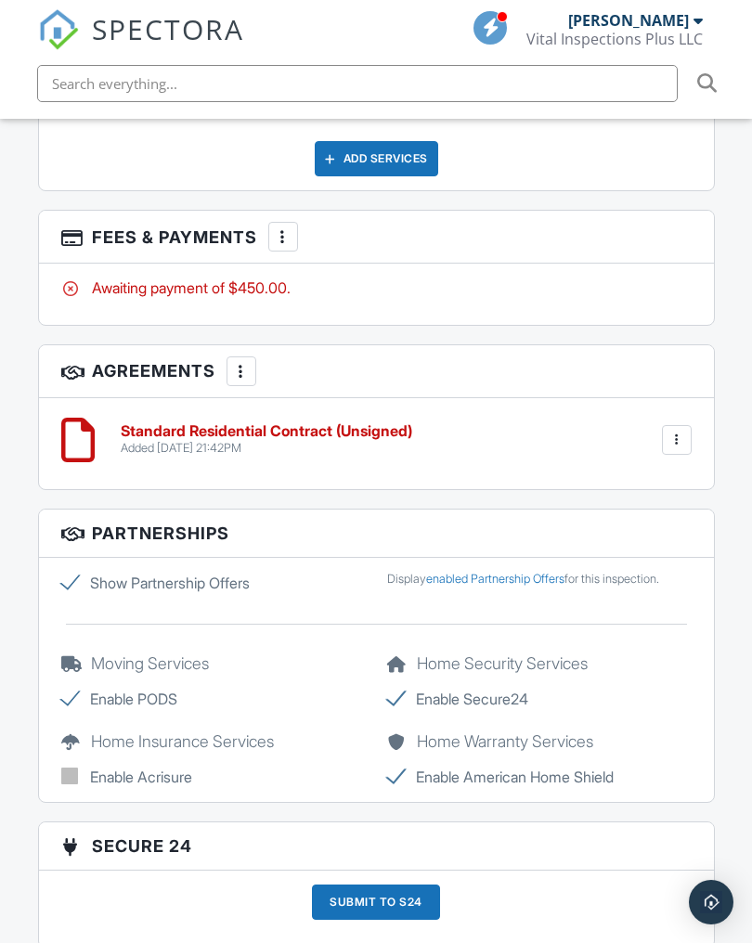
scroll to position [3064, 0]
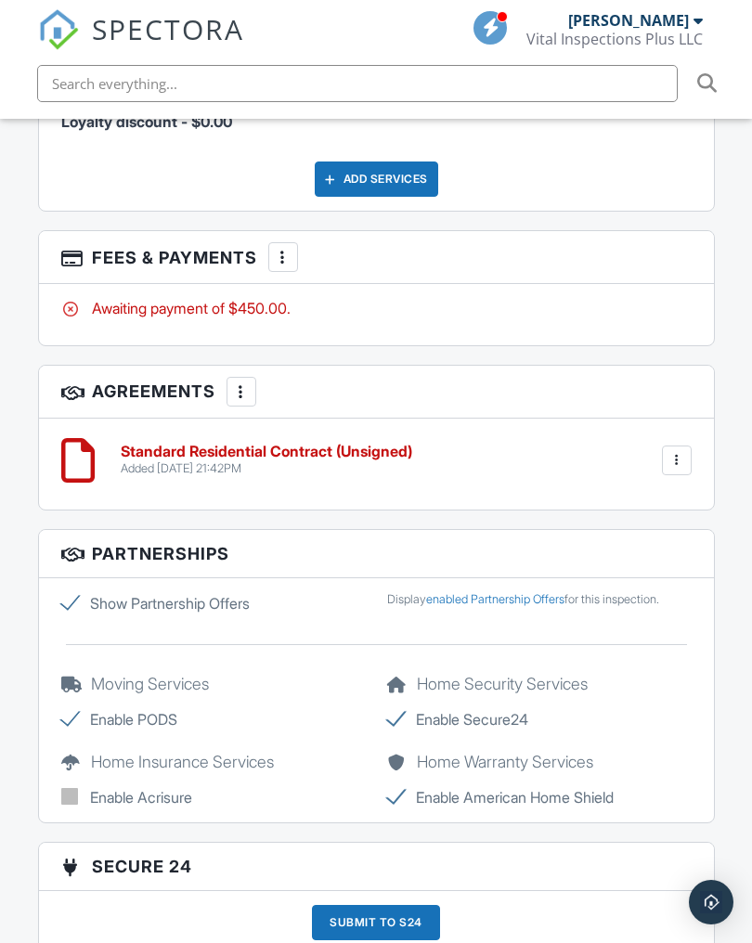
click at [283, 253] on div at bounding box center [283, 257] width 19 height 19
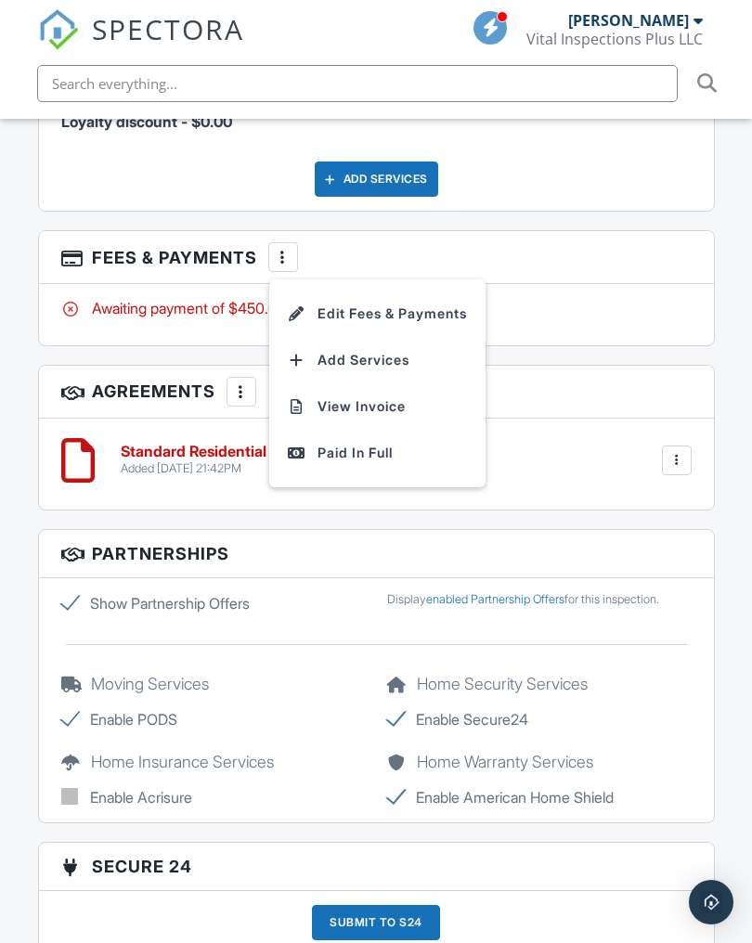
click at [445, 304] on li "Edit Fees & Payments" at bounding box center [377, 314] width 194 height 46
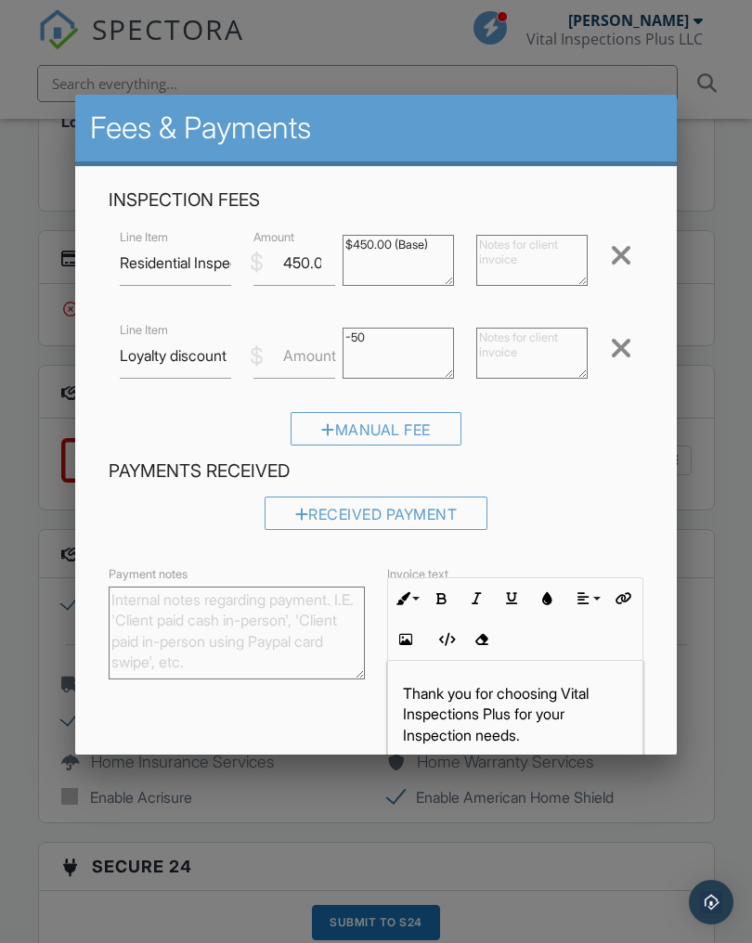
click at [403, 339] on textarea "-50" at bounding box center [397, 353] width 111 height 51
type textarea "-"
type textarea "-50.00"
click at [301, 355] on label "Amount" at bounding box center [309, 355] width 53 height 20
click at [301, 355] on input "Amount" at bounding box center [294, 355] width 82 height 45
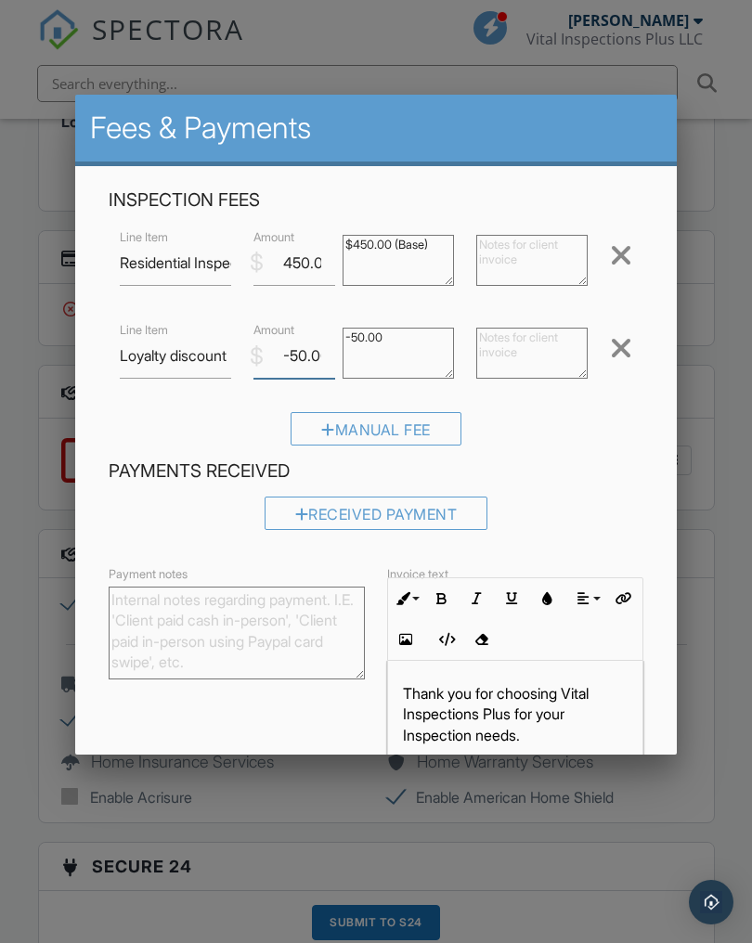
type input "-50.00"
click at [421, 340] on textarea "-50" at bounding box center [397, 353] width 111 height 51
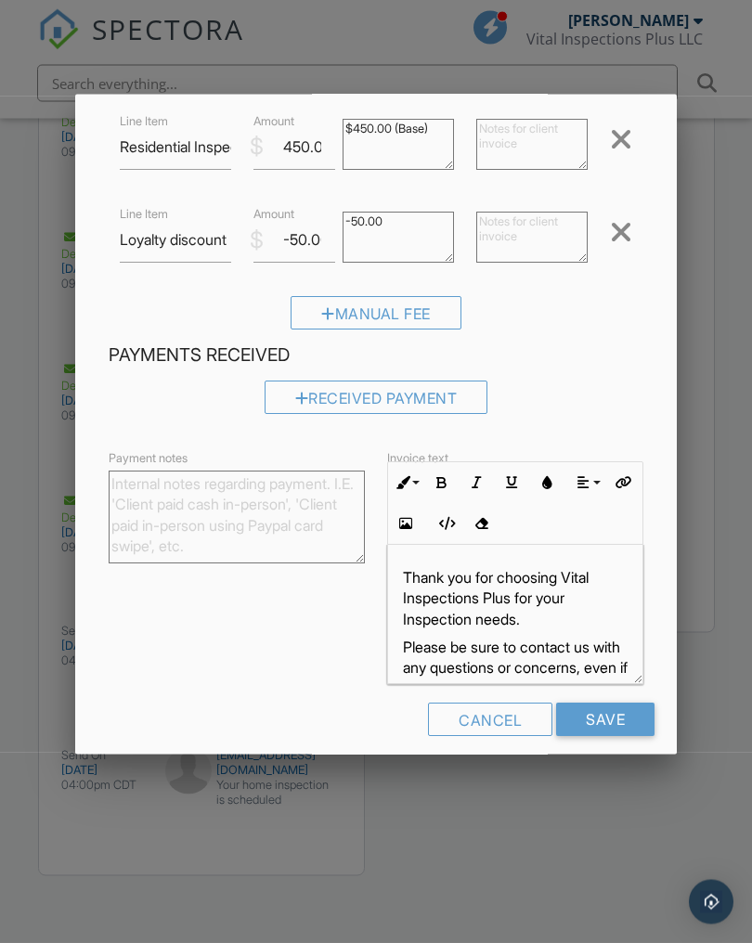
scroll to position [4394, 0]
click at [612, 714] on input "Save" at bounding box center [605, 720] width 98 height 33
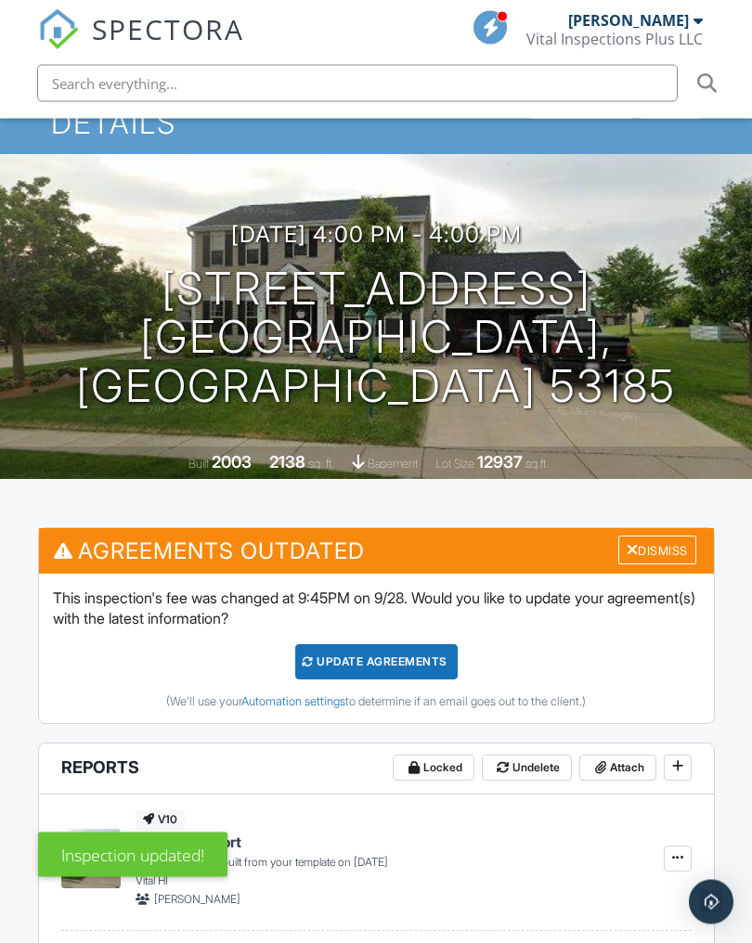
scroll to position [226, 0]
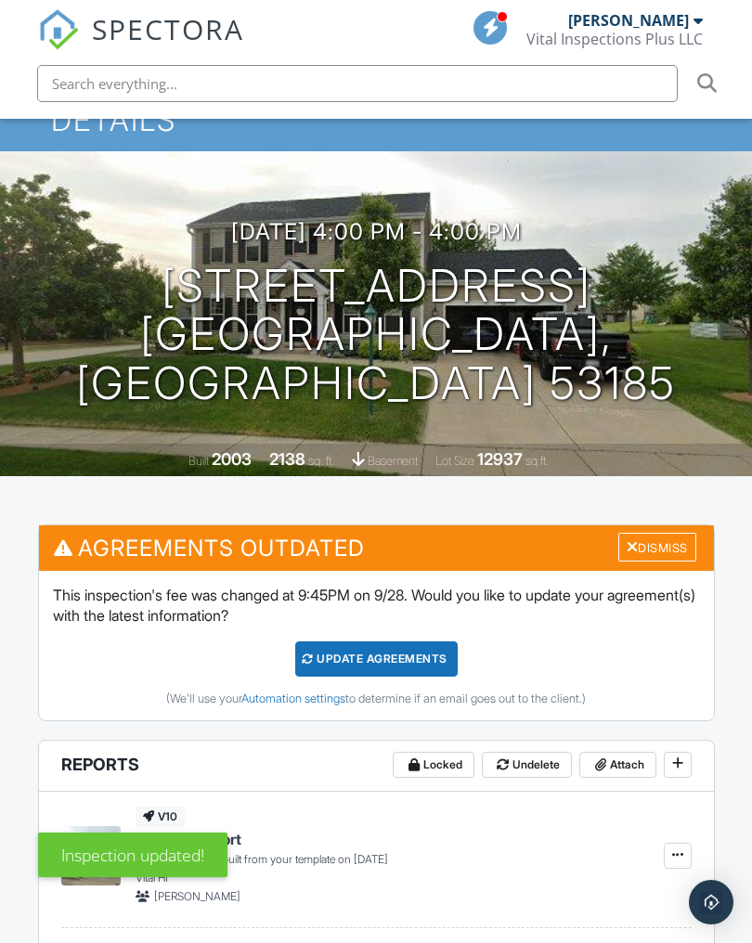
click at [420, 667] on div "Update Agreements" at bounding box center [376, 658] width 162 height 35
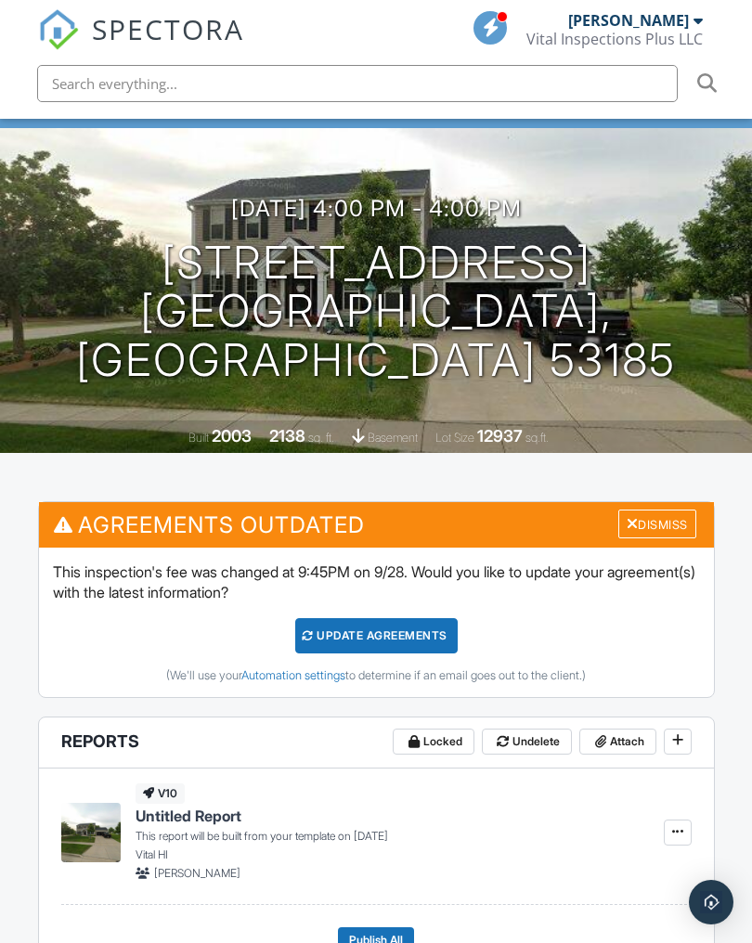
scroll to position [233, 0]
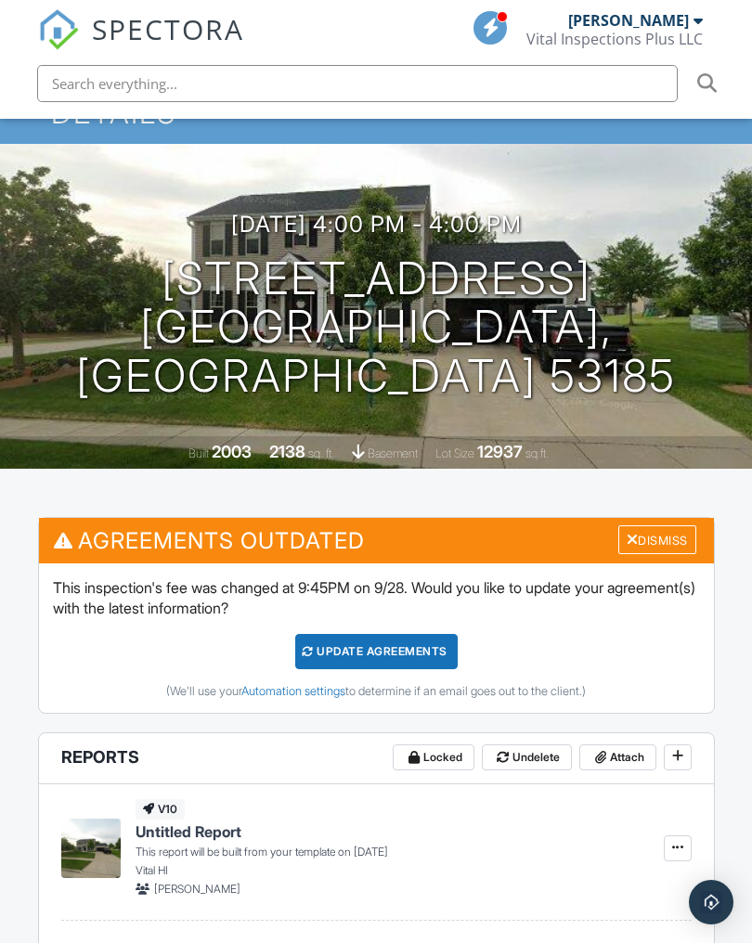
click at [428, 639] on div "Update Agreements" at bounding box center [376, 651] width 162 height 35
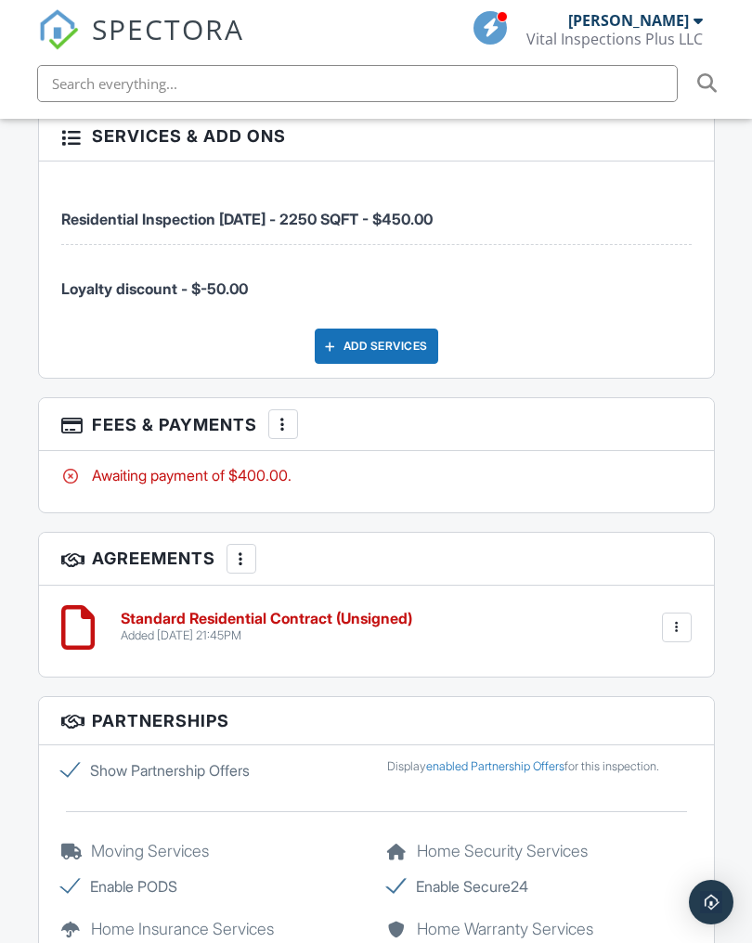
scroll to position [2665, 0]
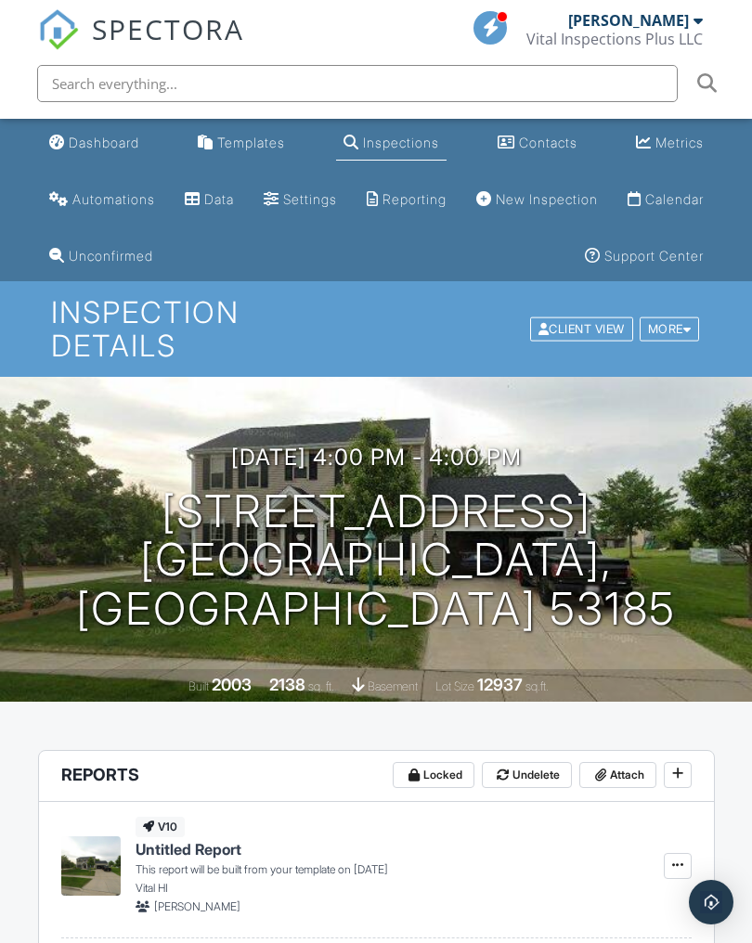
click at [645, 207] on div "Calendar" at bounding box center [674, 199] width 58 height 16
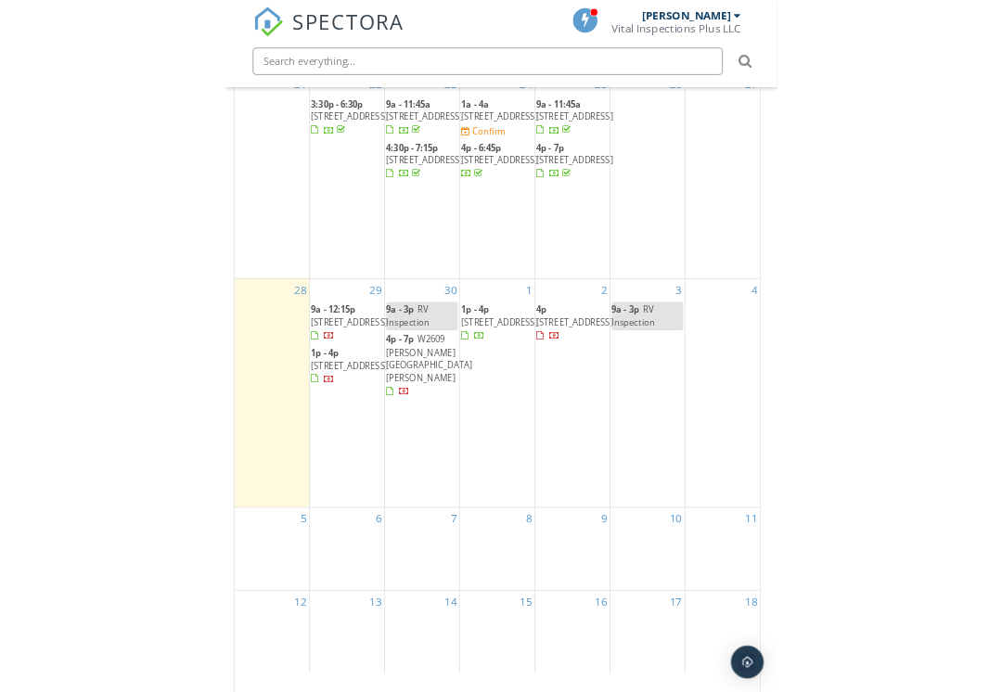
scroll to position [57, 0]
